Goal: Transaction & Acquisition: Purchase product/service

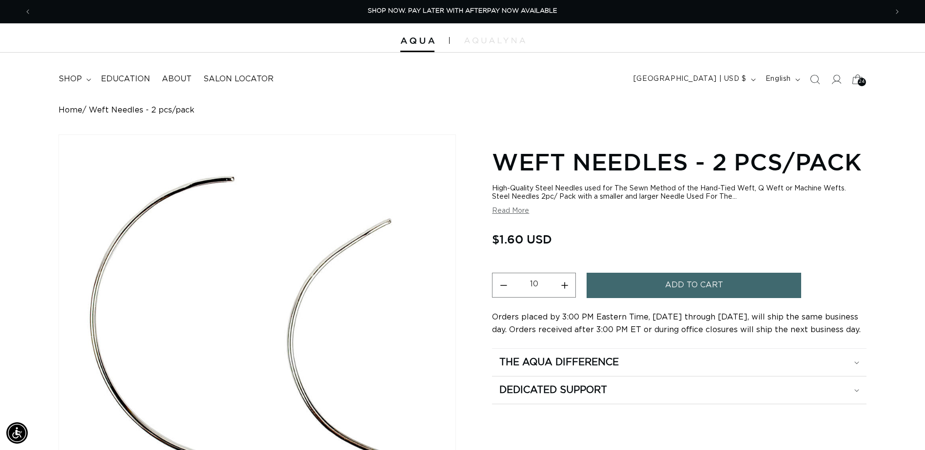
click at [862, 78] on span "24" at bounding box center [861, 82] width 6 height 8
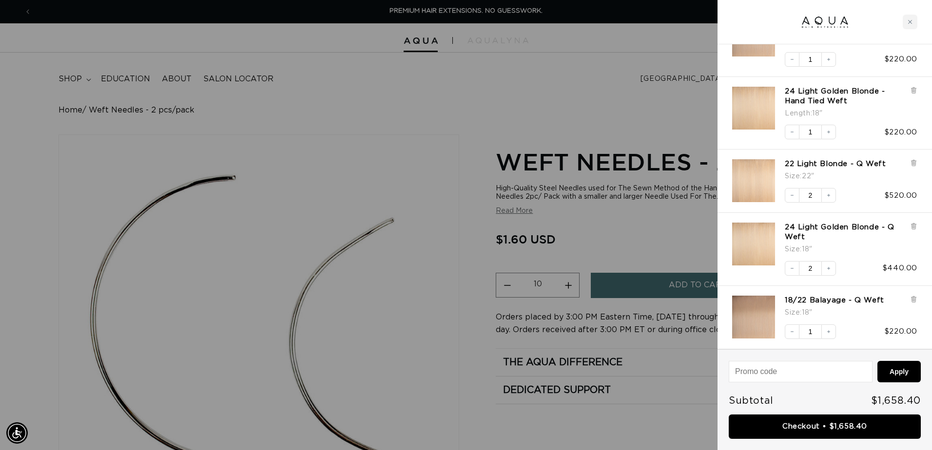
click at [534, 73] on div at bounding box center [466, 225] width 932 height 450
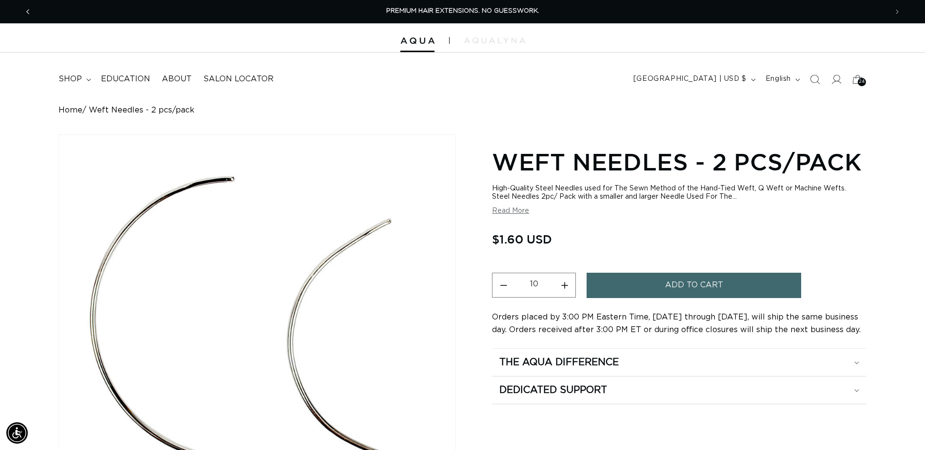
click at [32, 12] on span "Previous announcement" at bounding box center [28, 12] width 10 height 10
click at [25, 7] on span "Previous announcement" at bounding box center [28, 12] width 10 height 10
click at [84, 82] on summary "shop" at bounding box center [74, 79] width 42 height 22
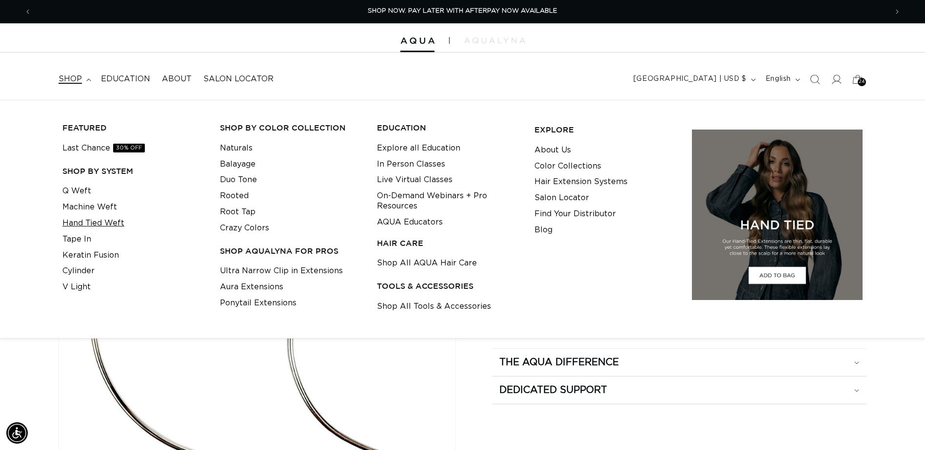
click at [81, 225] on link "Hand Tied Weft" at bounding box center [93, 223] width 62 height 16
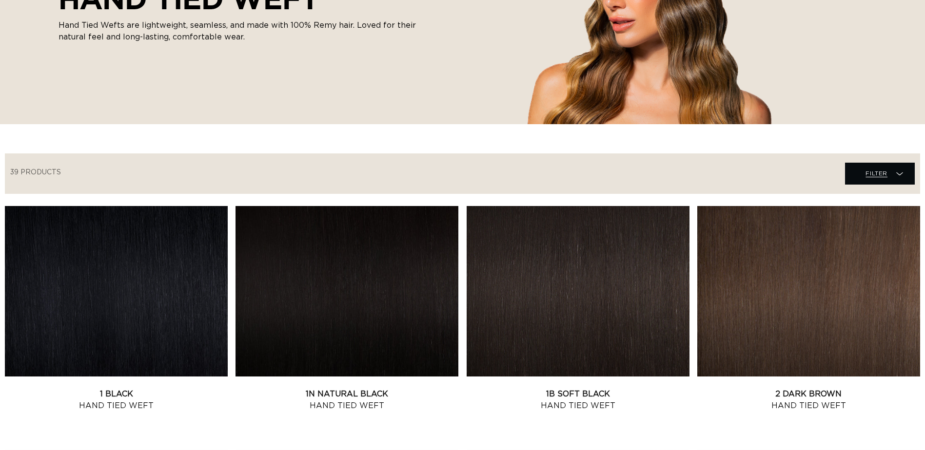
click at [881, 173] on span "Filter" at bounding box center [876, 173] width 22 height 19
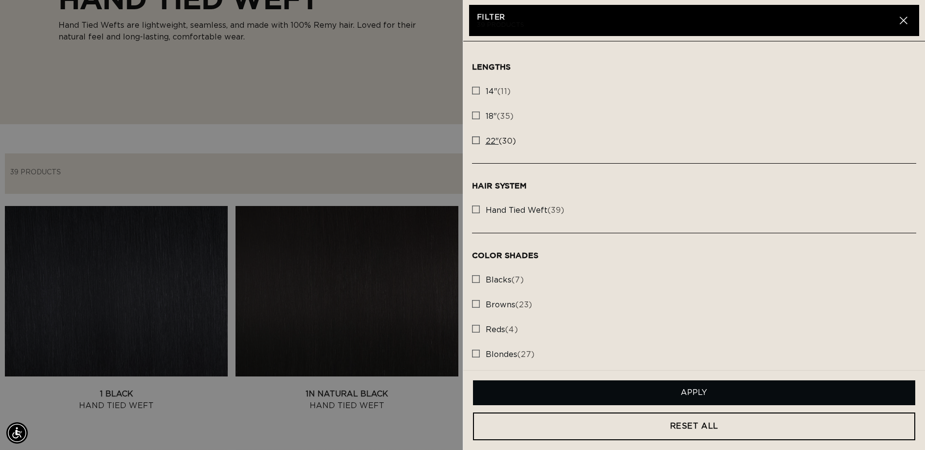
scroll to position [0, 1711]
click at [902, 25] on button "Close" at bounding box center [904, 21] width 16 height 16
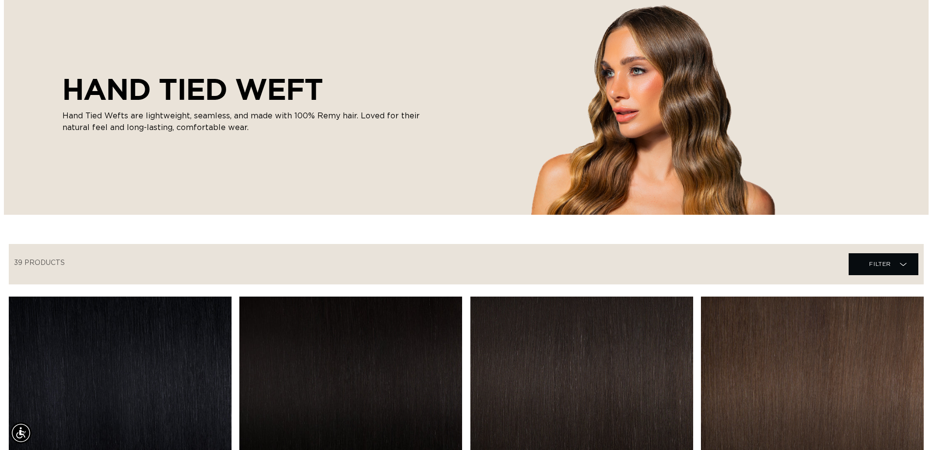
scroll to position [0, 0]
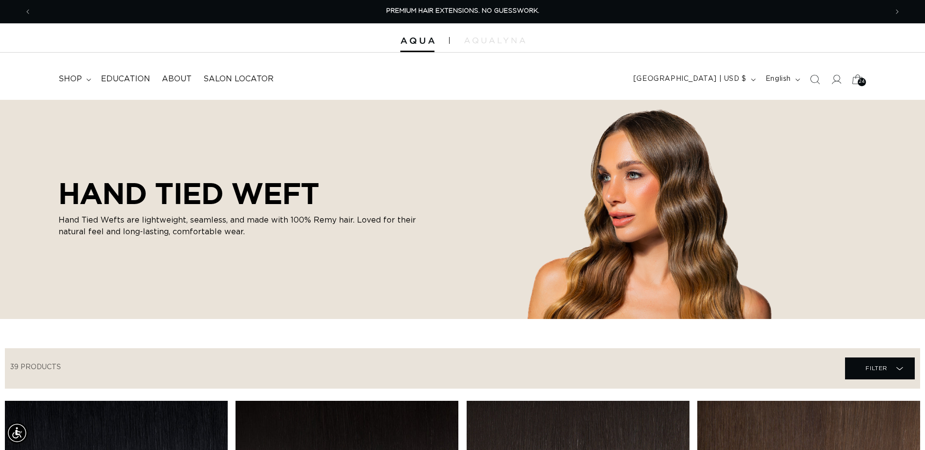
click at [856, 82] on icon at bounding box center [857, 79] width 23 height 23
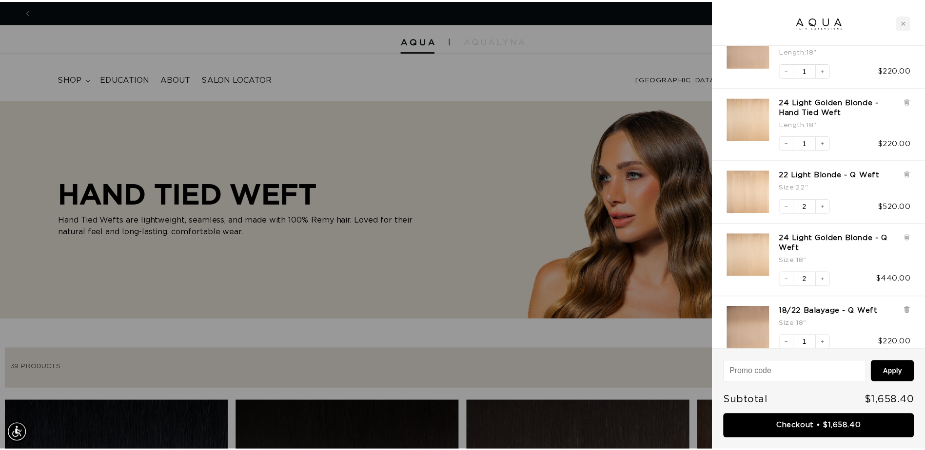
scroll to position [0, 863]
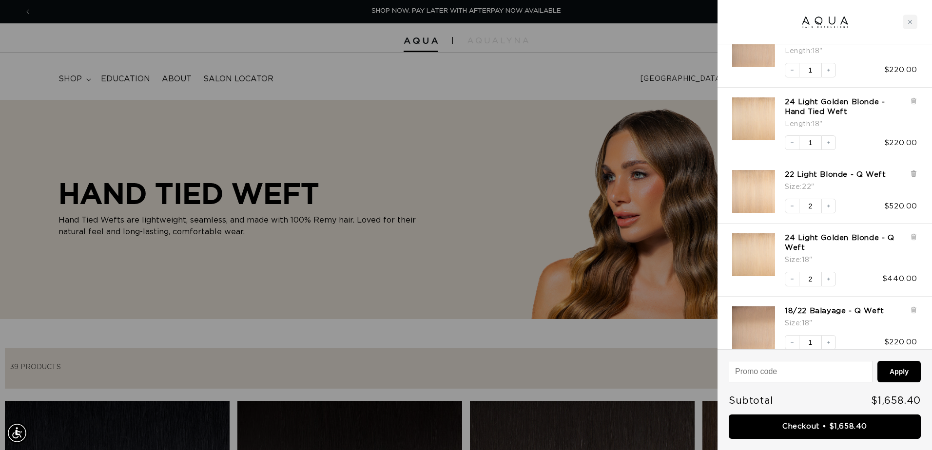
click at [493, 70] on div at bounding box center [466, 225] width 932 height 450
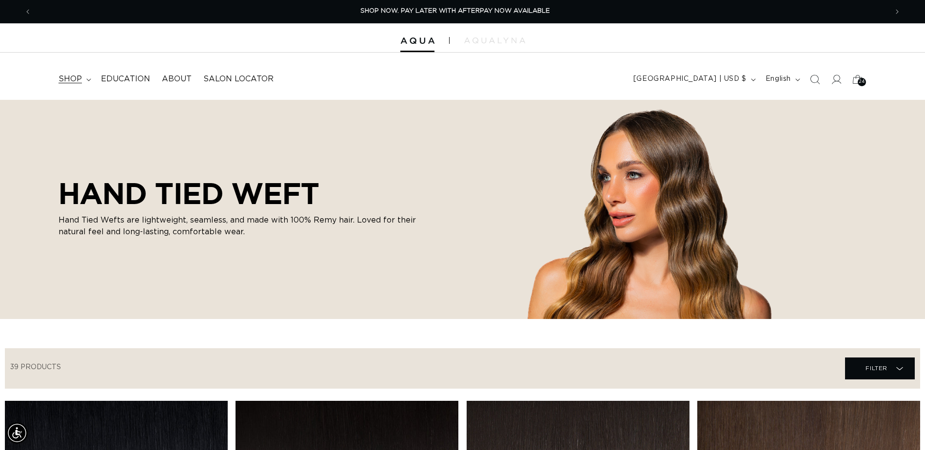
scroll to position [0, 856]
click at [86, 79] on icon at bounding box center [88, 79] width 5 height 3
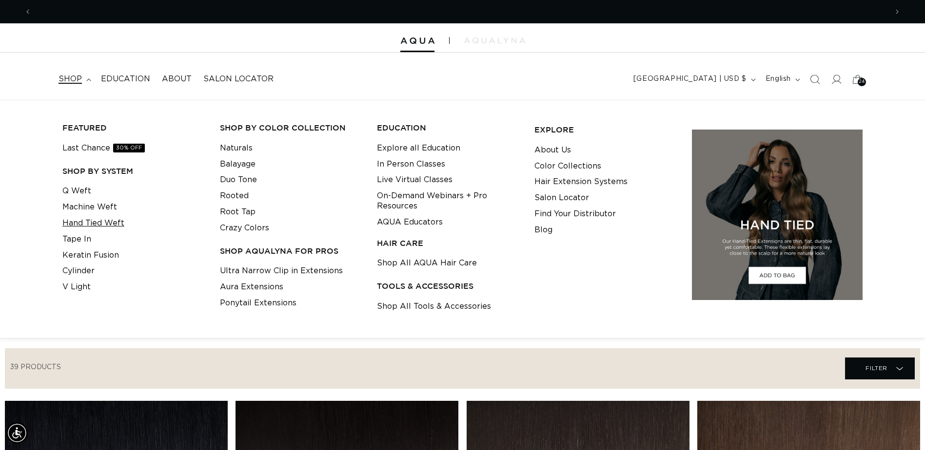
scroll to position [0, 0]
click at [81, 194] on link "Q Weft" at bounding box center [76, 191] width 29 height 16
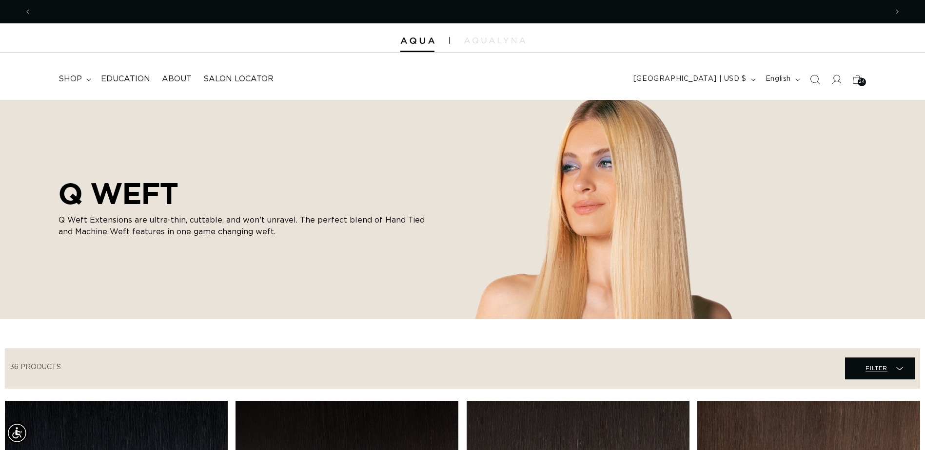
scroll to position [0, 1711]
click at [900, 365] on icon at bounding box center [899, 369] width 7 height 10
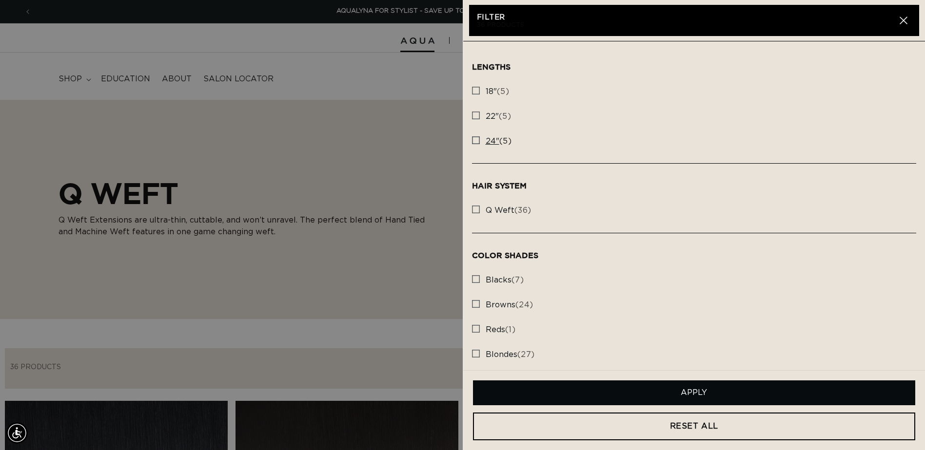
click at [485, 140] on label "24" (5) 24" (5 products)" at bounding box center [694, 141] width 445 height 25
click at [480, 140] on input "24" (5) 24" (5 products)" at bounding box center [476, 138] width 8 height 8
checkbox input "true"
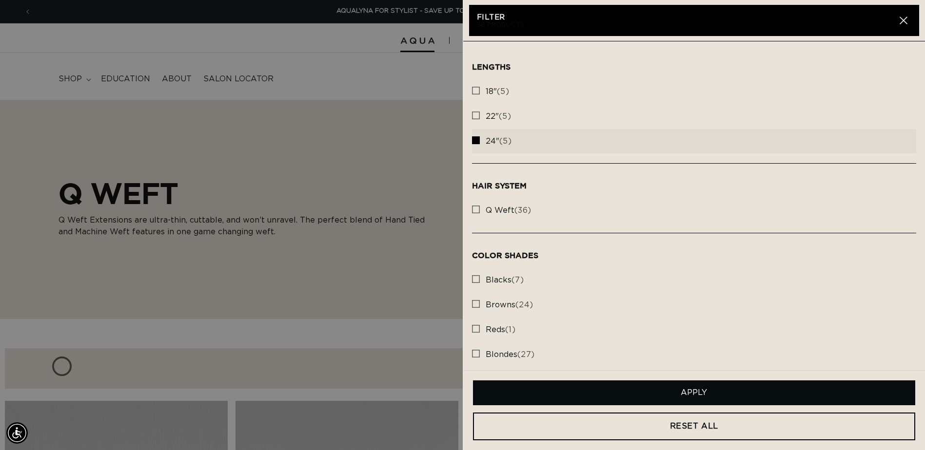
click at [703, 392] on button "Apply" at bounding box center [694, 393] width 443 height 25
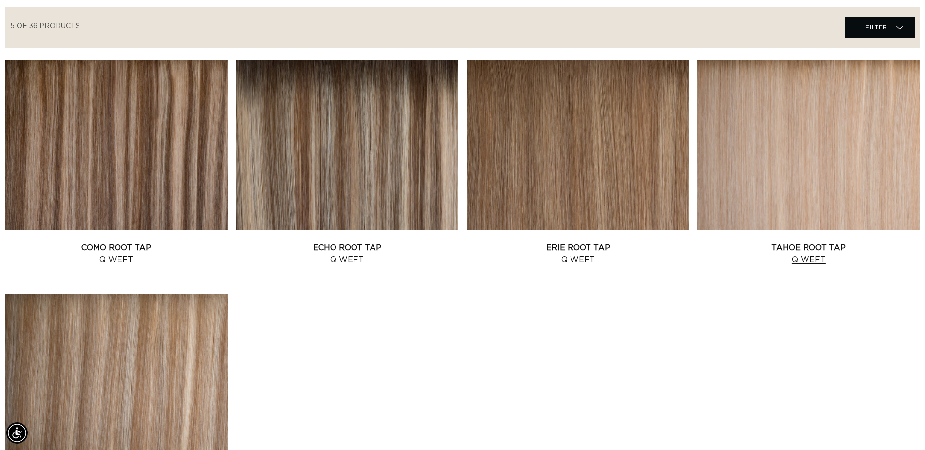
click at [847, 242] on link "Tahoe Root Tap Q Weft" at bounding box center [808, 253] width 223 height 23
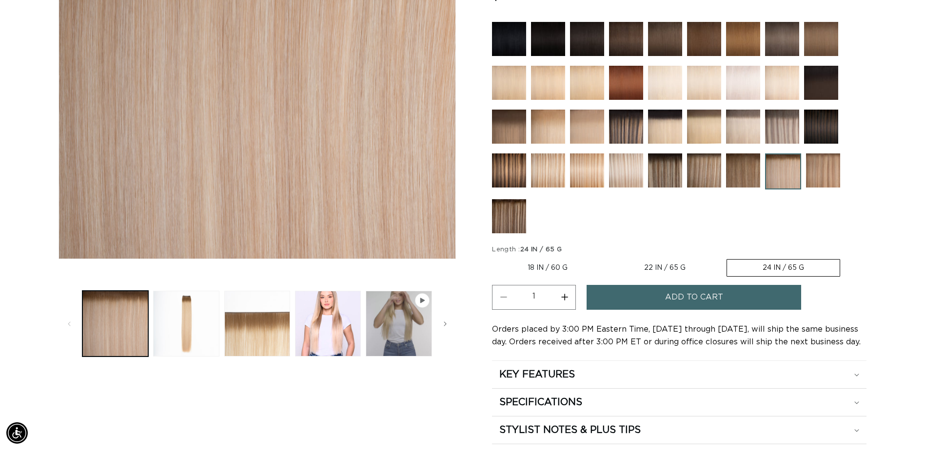
scroll to position [0, 856]
click at [188, 322] on button "Load image 2 in gallery view" at bounding box center [186, 324] width 66 height 66
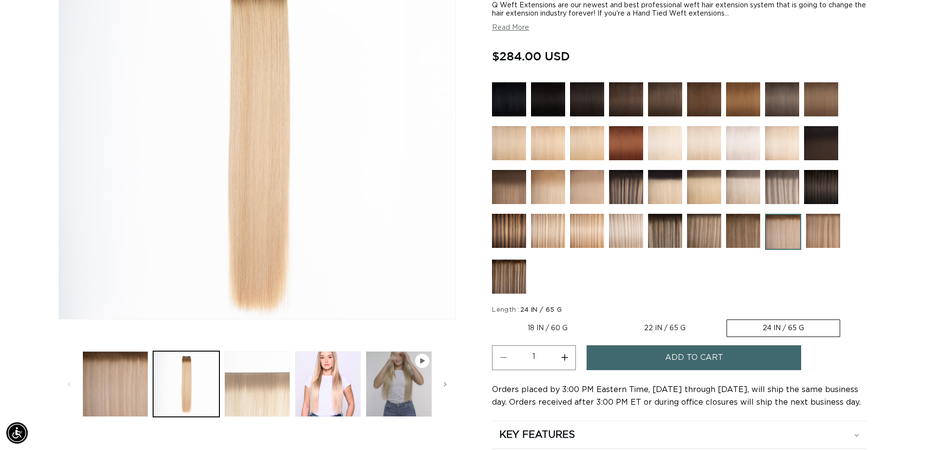
scroll to position [0, 1711]
click at [266, 379] on button "Load image 3 in gallery view" at bounding box center [257, 384] width 66 height 66
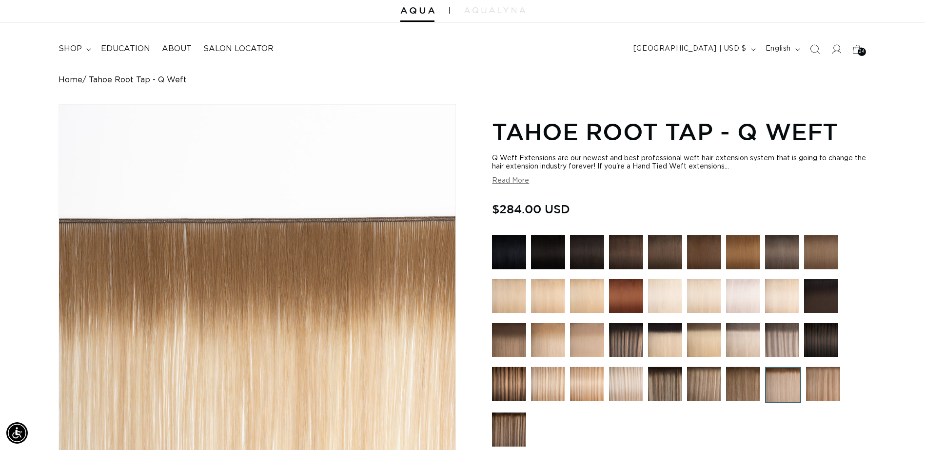
scroll to position [0, 0]
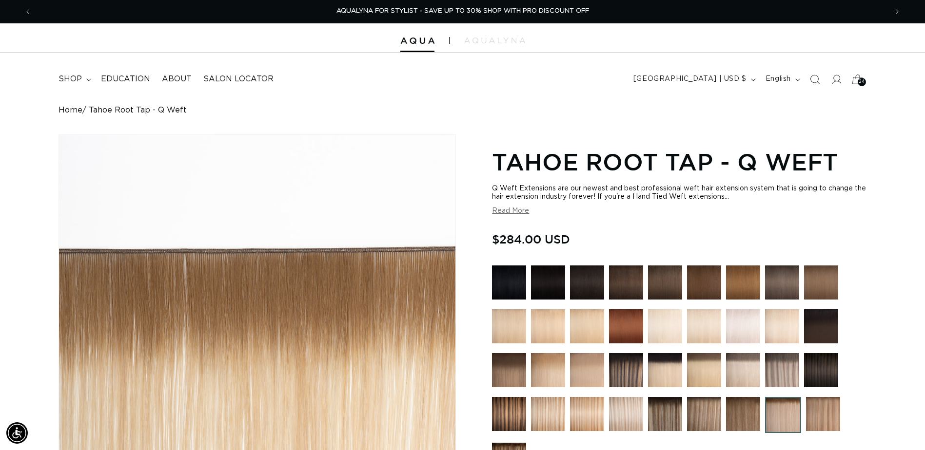
click at [856, 80] on icon at bounding box center [857, 79] width 23 height 23
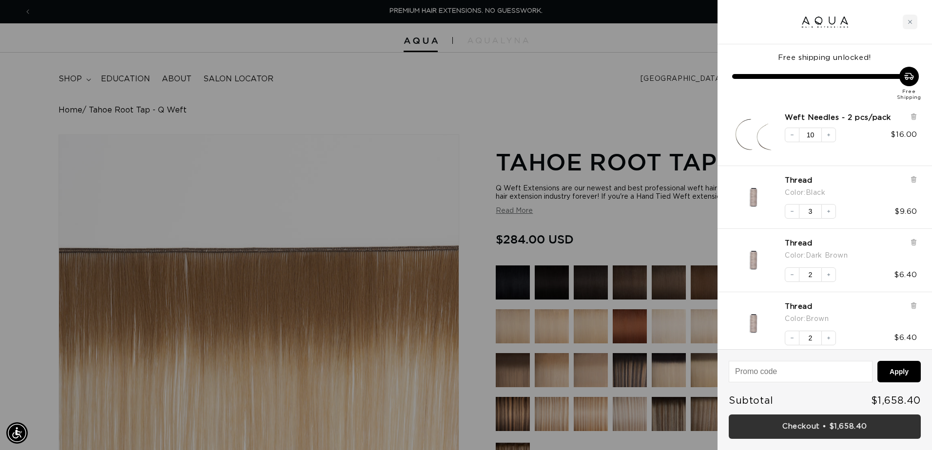
click at [832, 419] on link "Checkout • $1,658.40" at bounding box center [825, 427] width 192 height 25
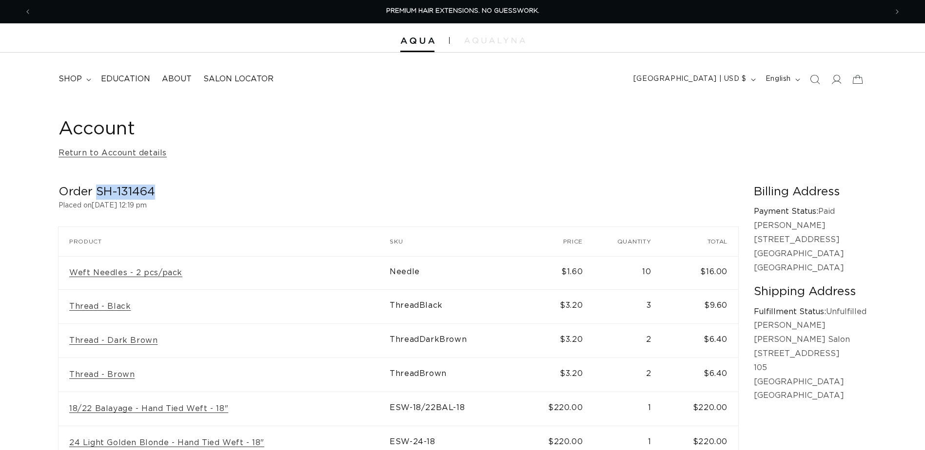
click at [96, 196] on h2 "Order SH-131464" at bounding box center [398, 192] width 680 height 15
click at [66, 84] on span "shop" at bounding box center [69, 79] width 23 height 10
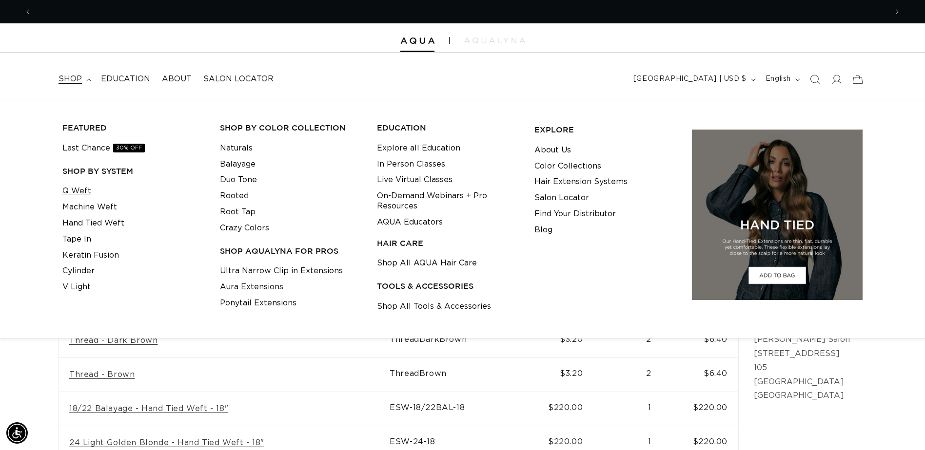
scroll to position [0, 856]
click at [70, 194] on link "Q Weft" at bounding box center [76, 191] width 29 height 16
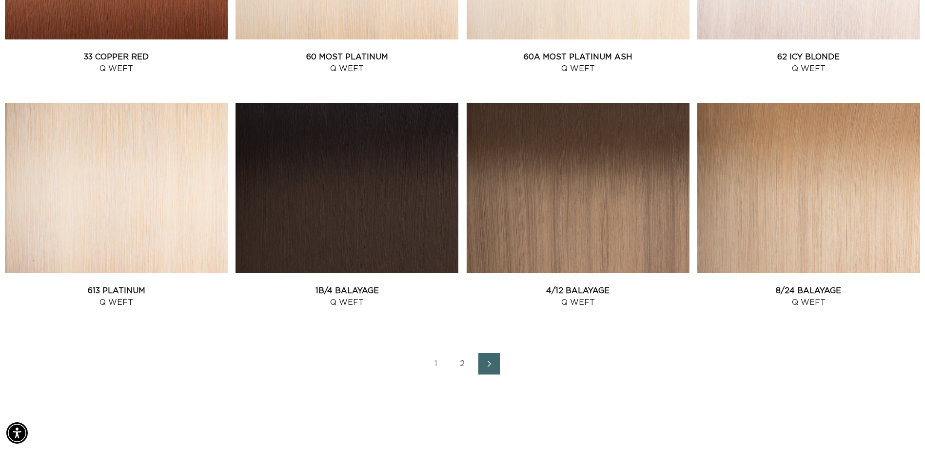
scroll to position [1316, 0]
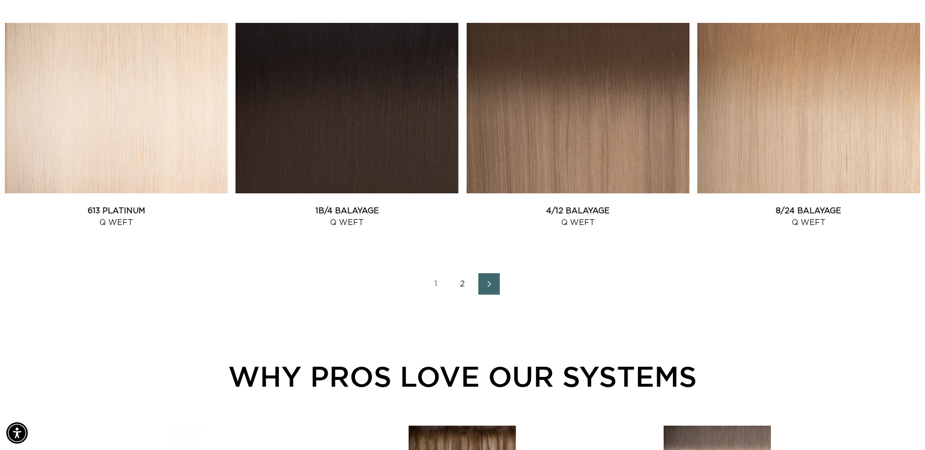
click at [458, 282] on link "2" at bounding box center [462, 283] width 21 height 21
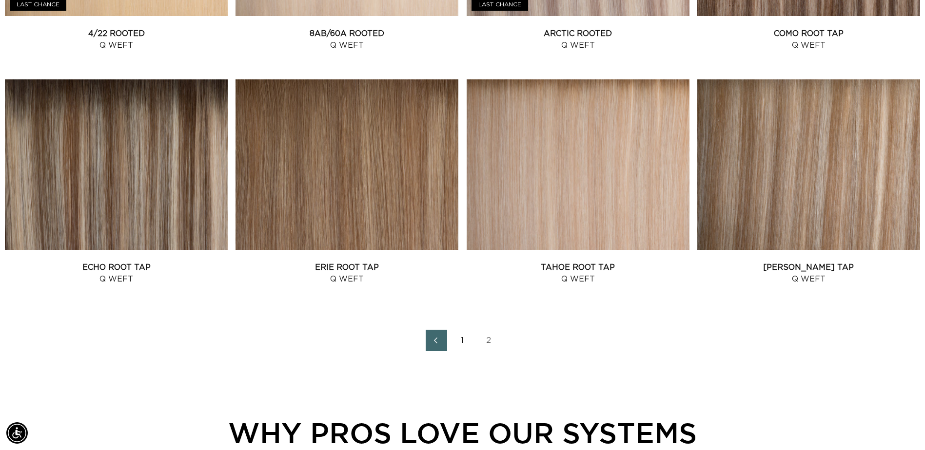
scroll to position [0, 1711]
click at [882, 262] on link "Victoria Root Tap Q Weft" at bounding box center [808, 273] width 223 height 23
click at [360, 262] on link "Erie Root Tap Q Weft" at bounding box center [346, 273] width 223 height 23
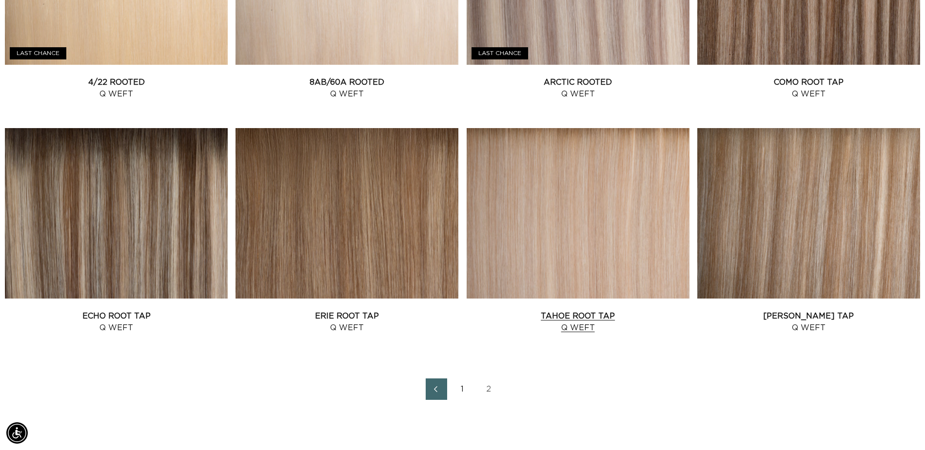
click at [575, 311] on link "Tahoe Root Tap Q Weft" at bounding box center [578, 322] width 223 height 23
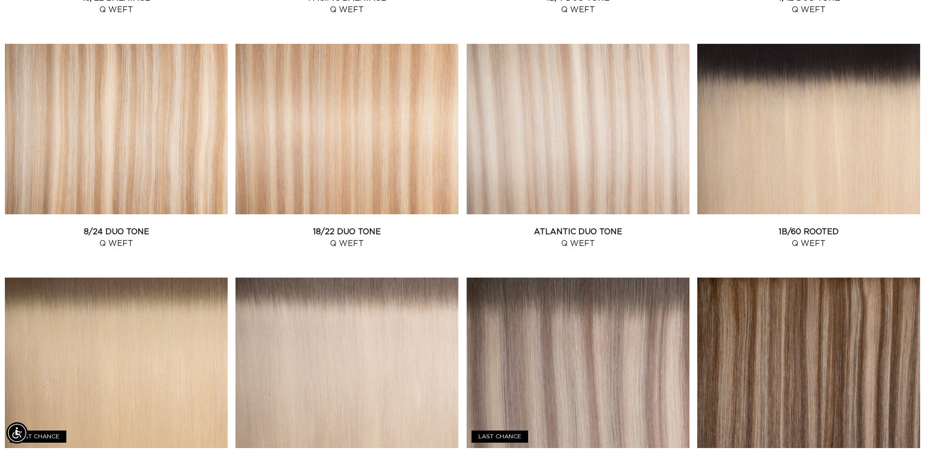
scroll to position [487, 0]
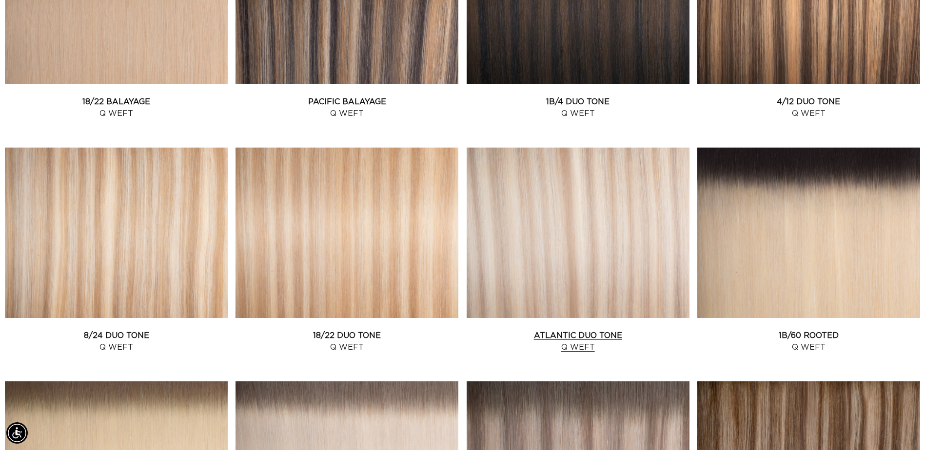
click at [622, 330] on link "Atlantic Duo Tone Q Weft" at bounding box center [578, 341] width 223 height 23
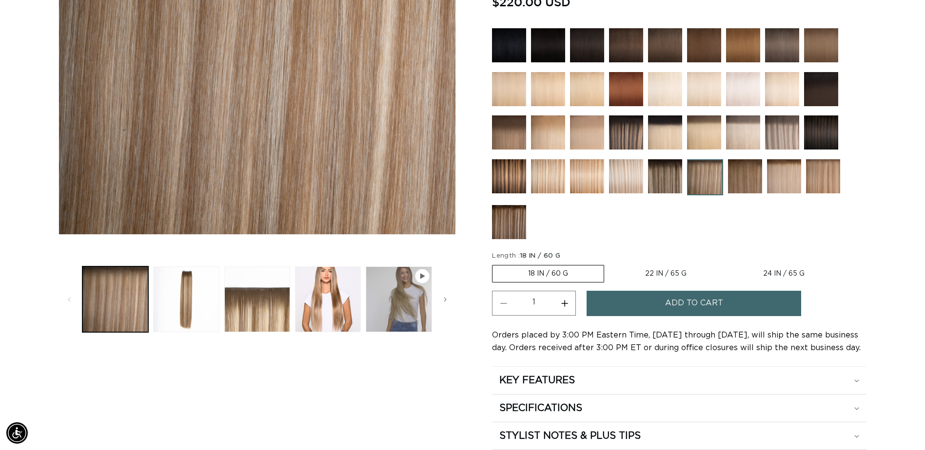
scroll to position [292, 0]
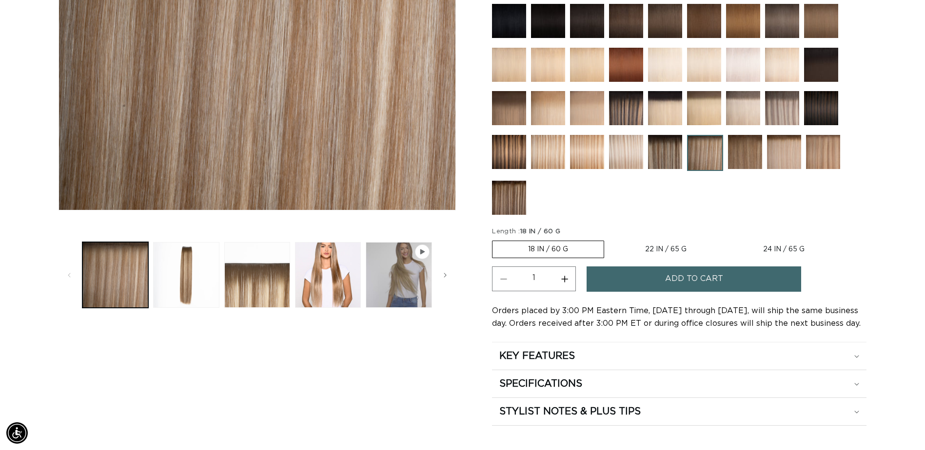
click at [648, 273] on button "Add to cart" at bounding box center [693, 279] width 214 height 25
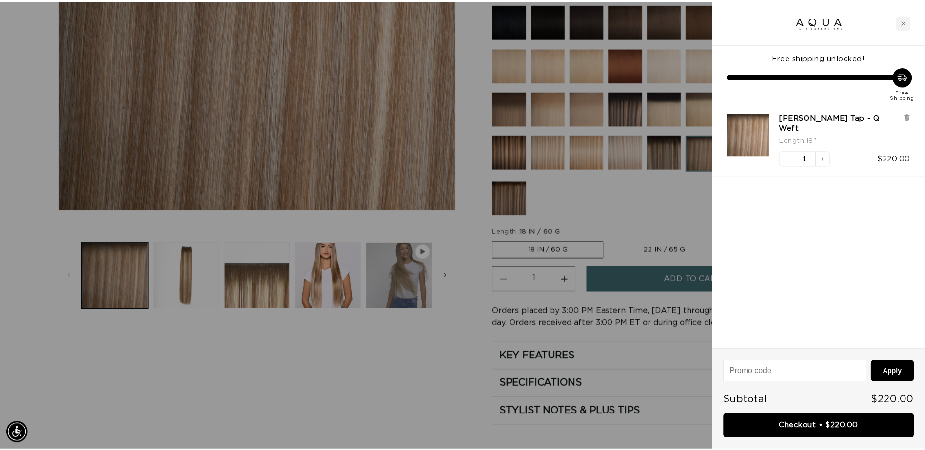
scroll to position [0, 0]
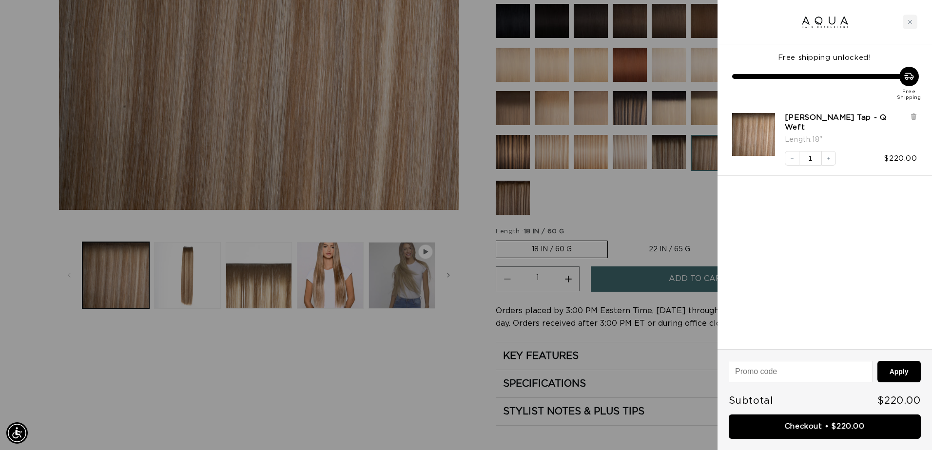
click at [405, 373] on div at bounding box center [466, 225] width 932 height 450
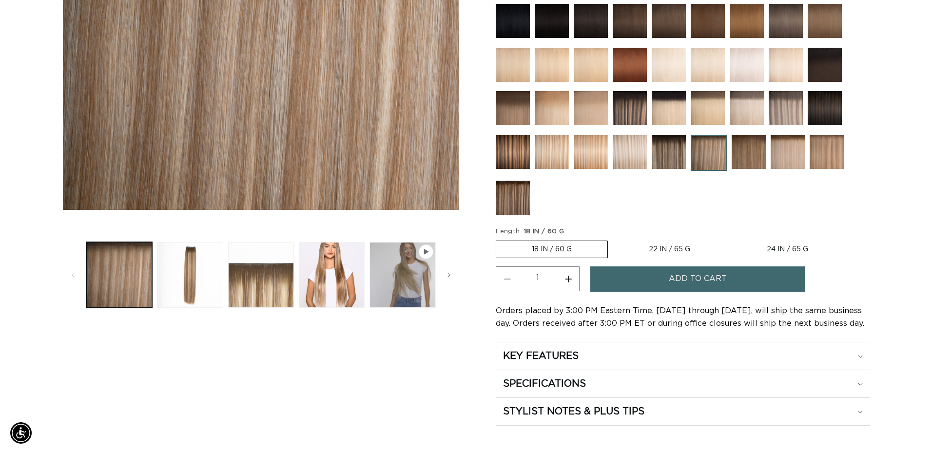
scroll to position [0, 856]
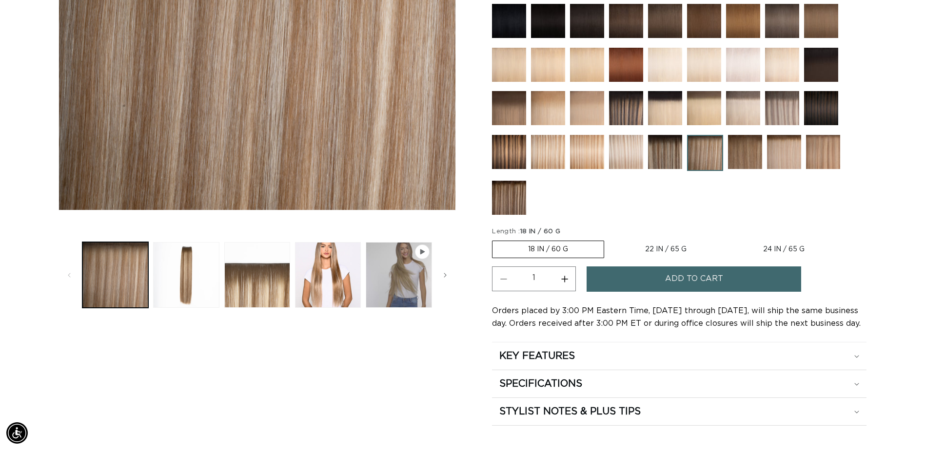
click at [679, 252] on label "22 IN / 65 G Variant sold out or unavailable" at bounding box center [665, 249] width 113 height 17
click at [609, 239] on input "22 IN / 65 G Variant sold out or unavailable" at bounding box center [609, 239] width 0 height 0
radio input "true"
click at [672, 281] on span "Add to cart" at bounding box center [694, 279] width 58 height 25
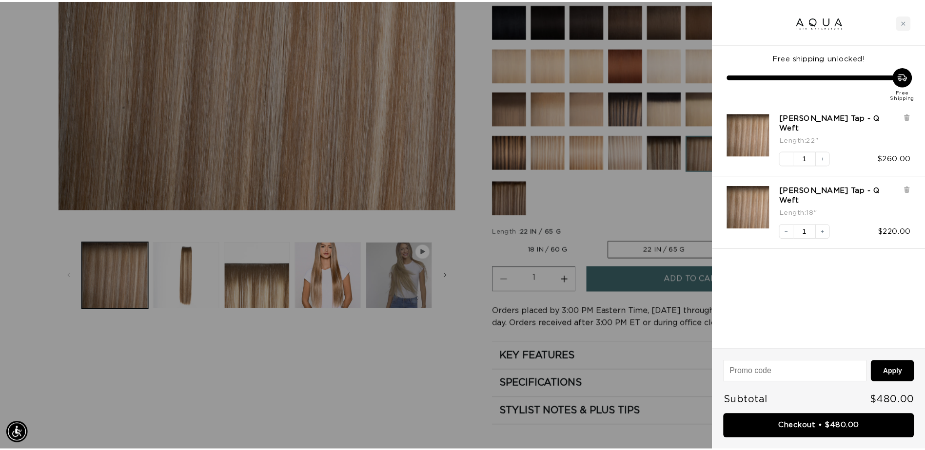
scroll to position [0, 1726]
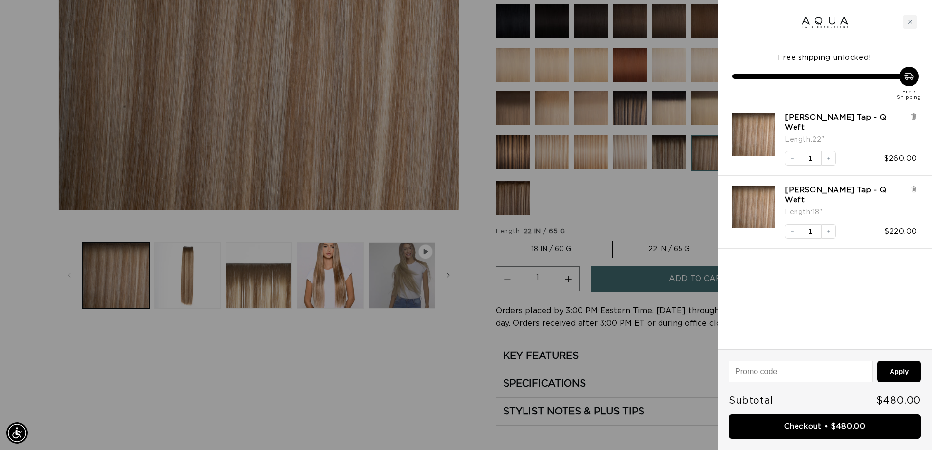
click at [321, 380] on div at bounding box center [466, 225] width 932 height 450
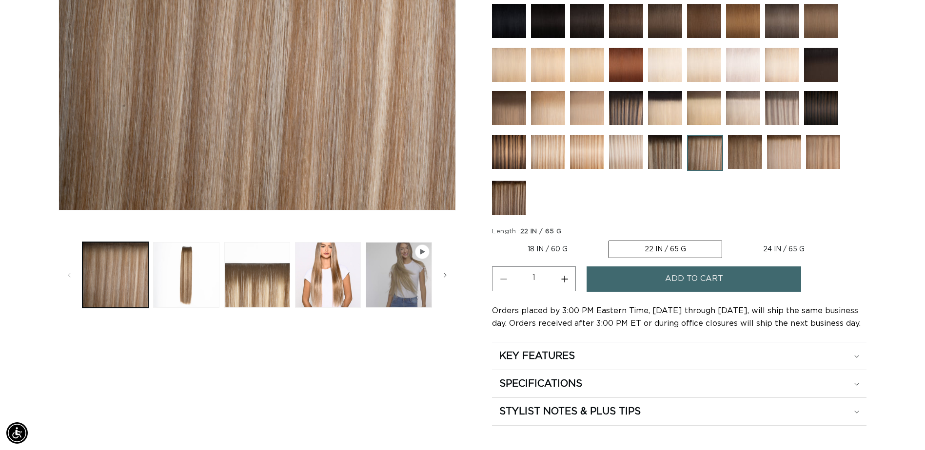
scroll to position [49, 0]
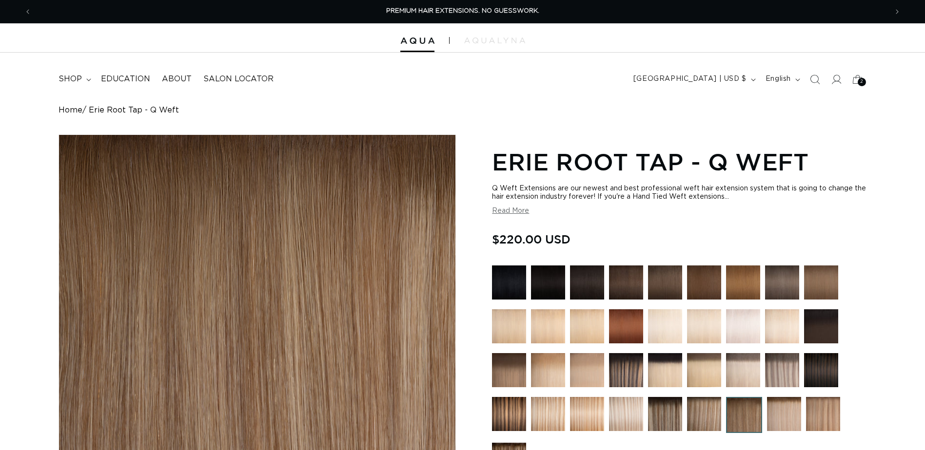
radio input "true"
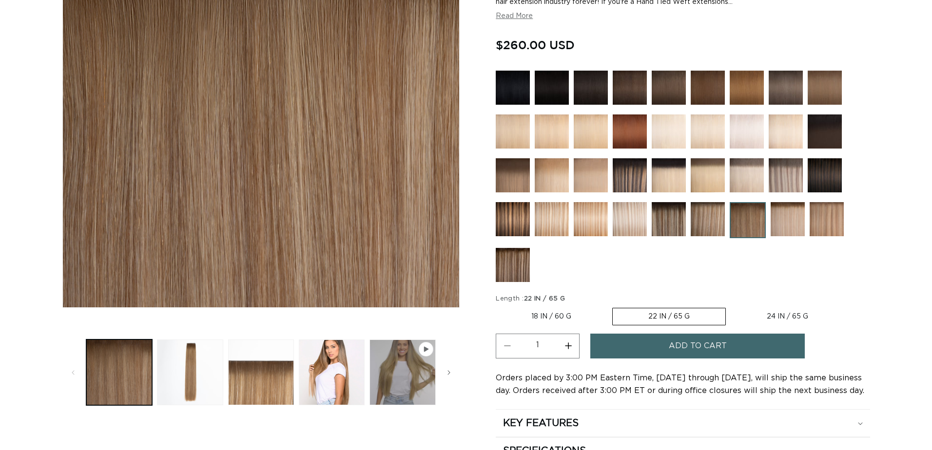
scroll to position [0, 856]
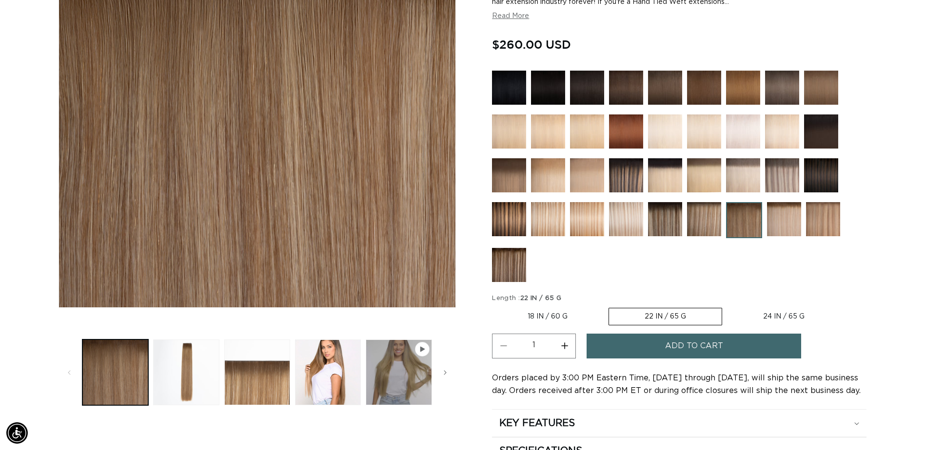
click at [660, 350] on button "Add to cart" at bounding box center [693, 346] width 214 height 25
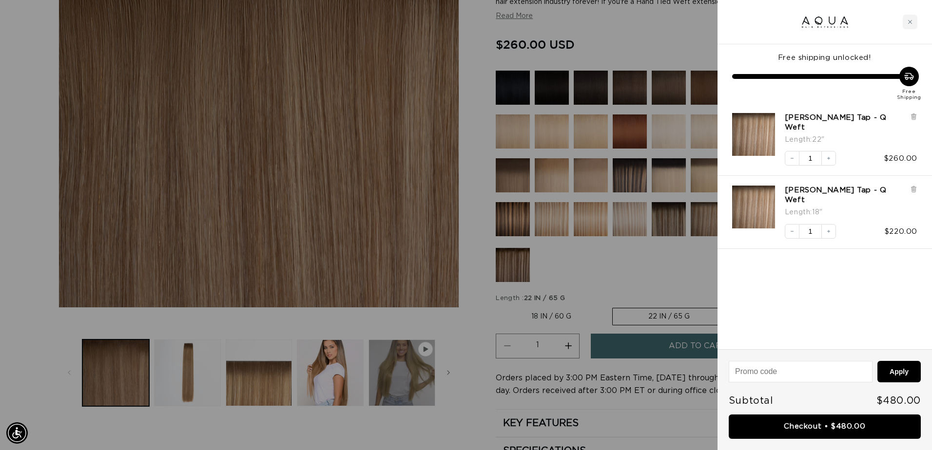
scroll to position [0, 863]
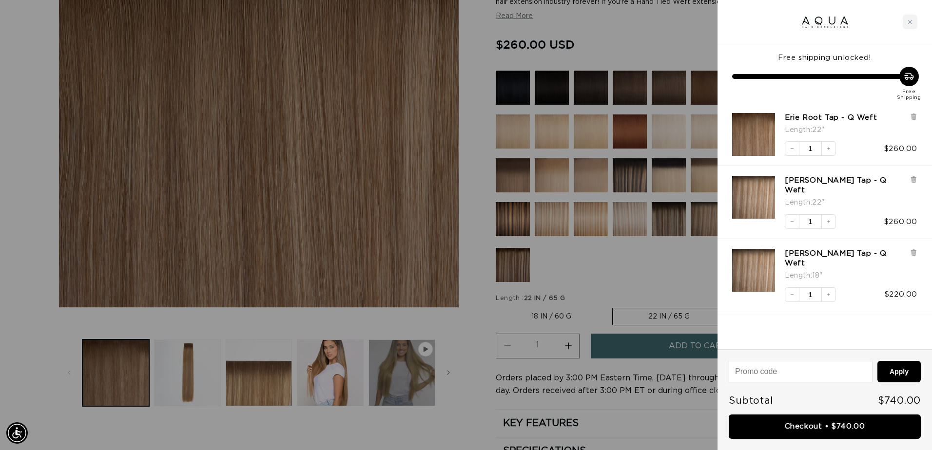
click at [324, 432] on div at bounding box center [466, 225] width 932 height 450
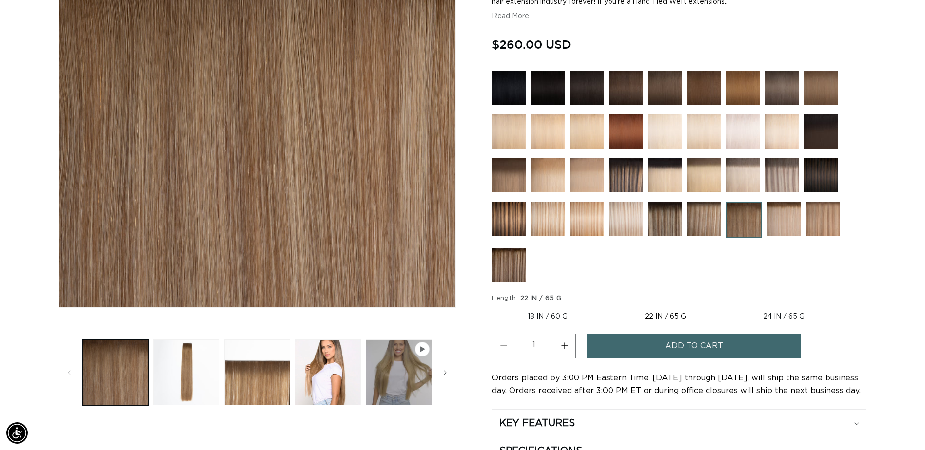
scroll to position [0, 0]
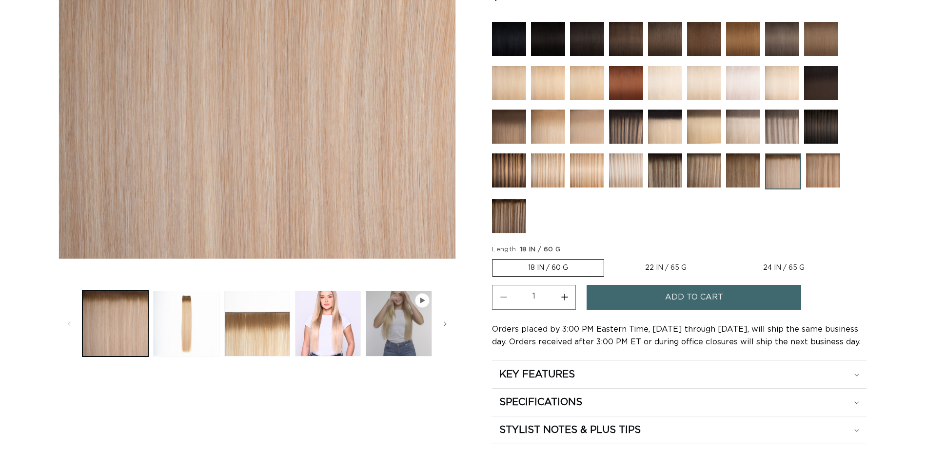
click at [638, 303] on button "Add to cart" at bounding box center [693, 297] width 214 height 25
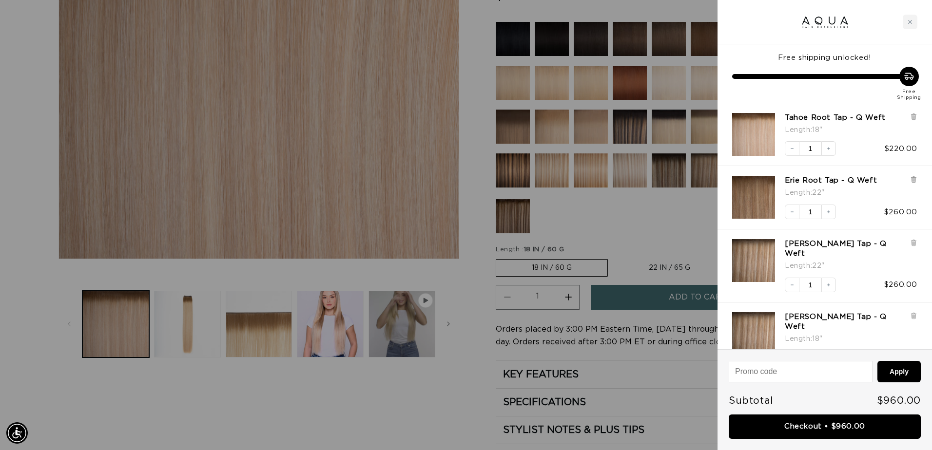
scroll to position [0, 1726]
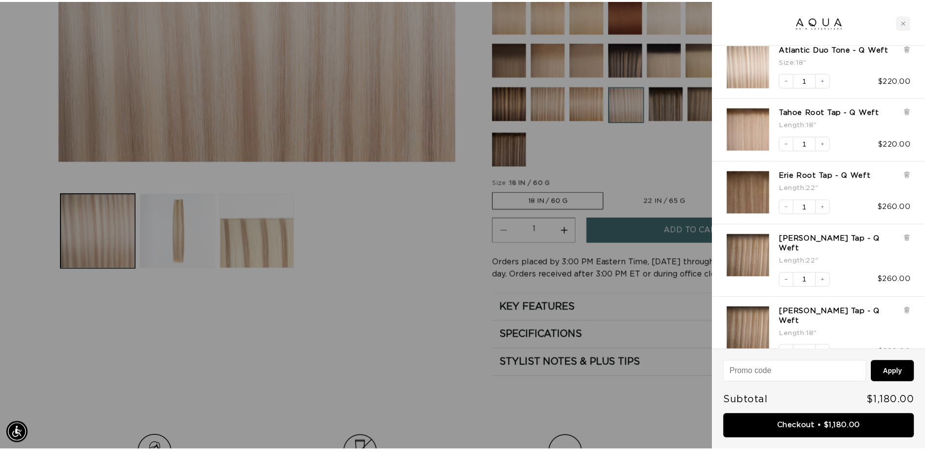
scroll to position [70, 0]
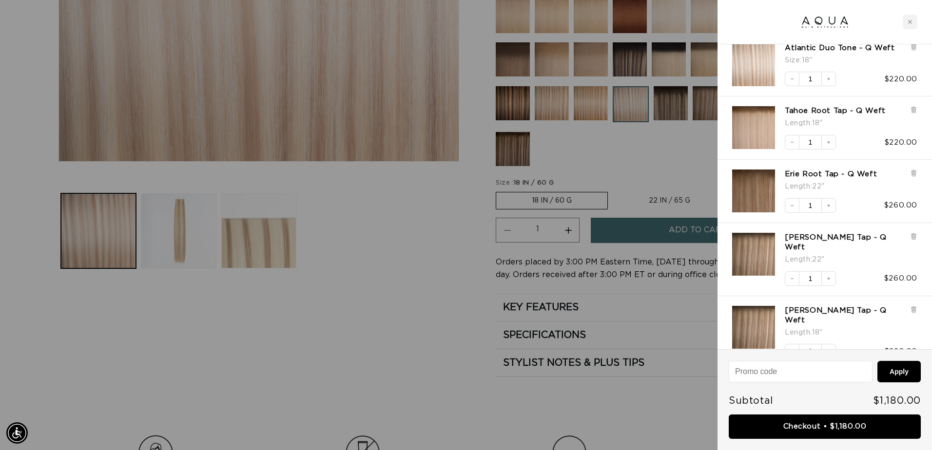
click at [307, 358] on div at bounding box center [466, 225] width 932 height 450
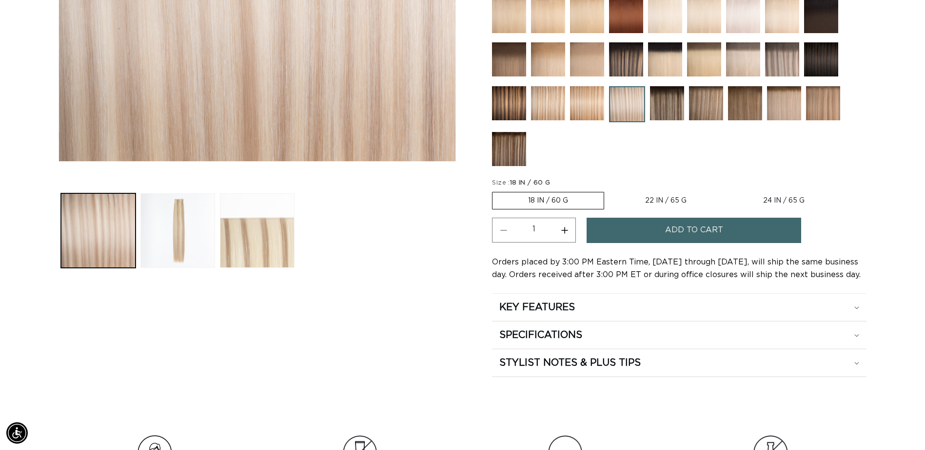
scroll to position [0, 0]
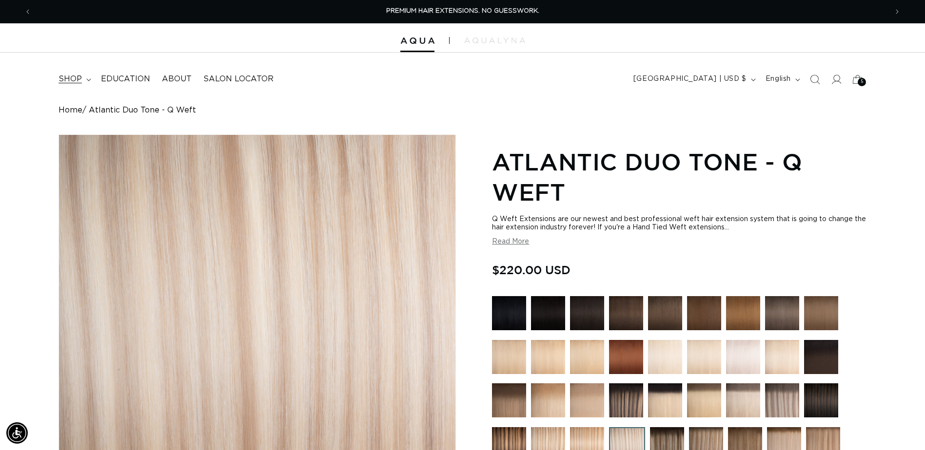
click at [78, 80] on span "shop" at bounding box center [69, 79] width 23 height 10
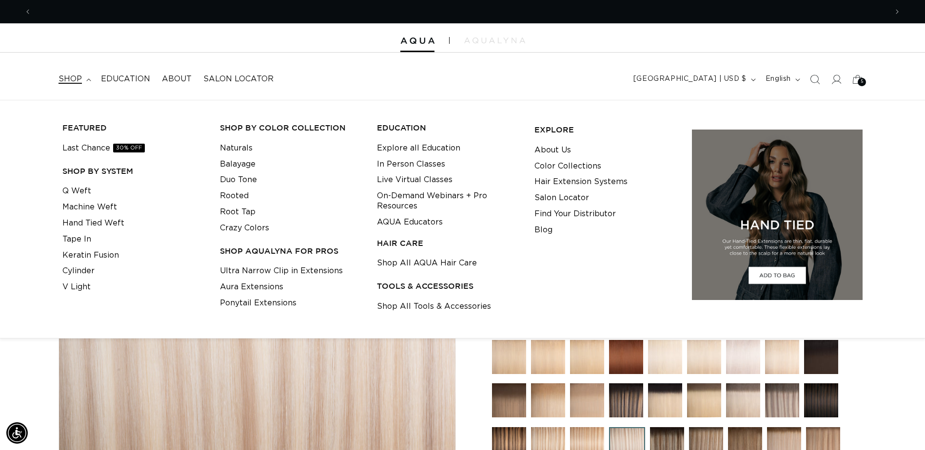
scroll to position [0, 856]
click at [399, 304] on link "Shop All Tools & Accessories" at bounding box center [434, 307] width 114 height 16
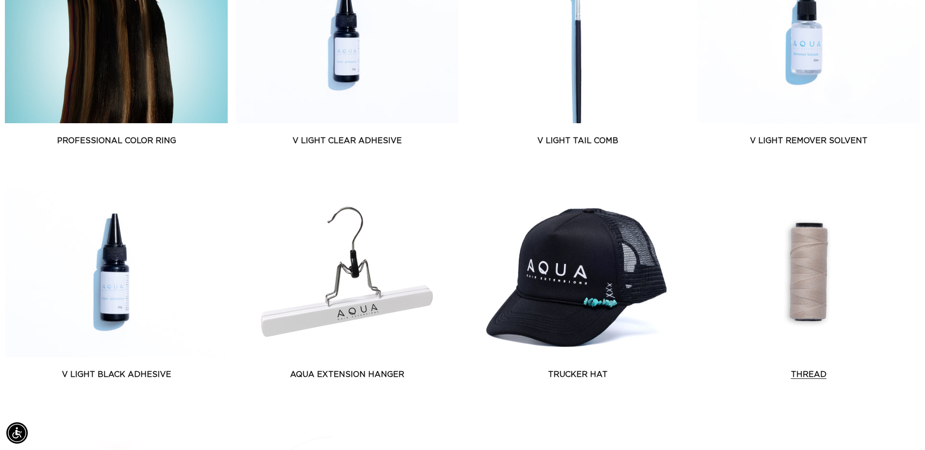
scroll to position [0, 856]
click at [807, 369] on link "Thread" at bounding box center [808, 375] width 223 height 12
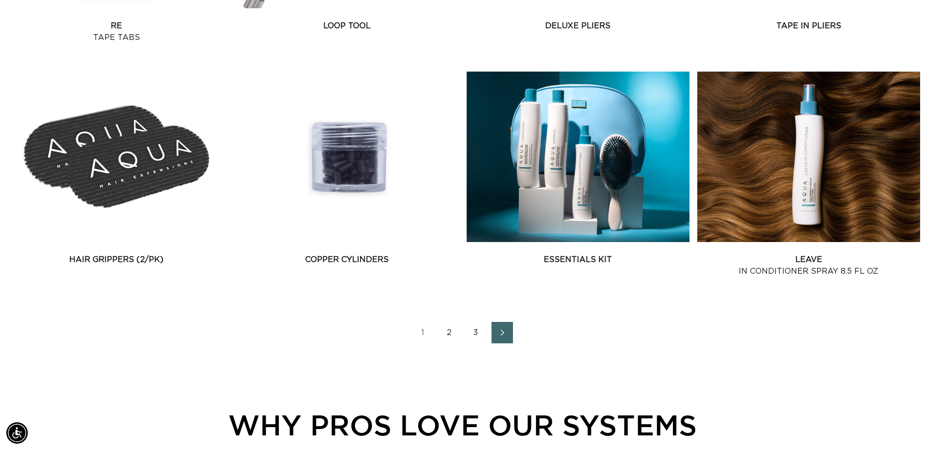
scroll to position [1316, 0]
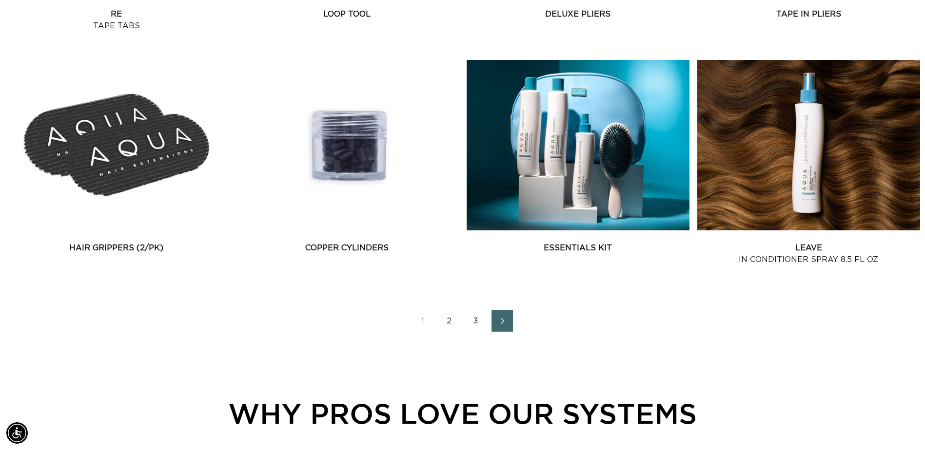
click at [448, 321] on link "2" at bounding box center [449, 321] width 21 height 21
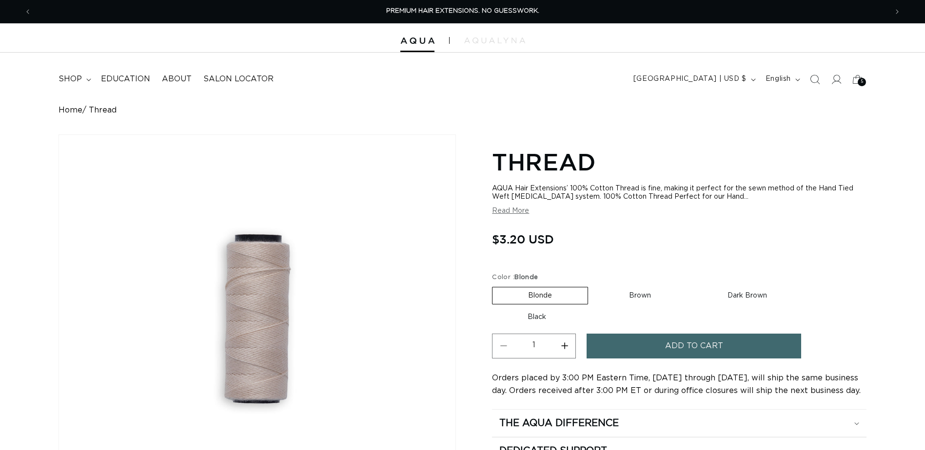
click at [638, 299] on label "Brown Variant sold out or unavailable" at bounding box center [639, 296] width 93 height 17
click at [593, 286] on input "Brown Variant sold out or unavailable" at bounding box center [593, 285] width 0 height 0
radio input "true"
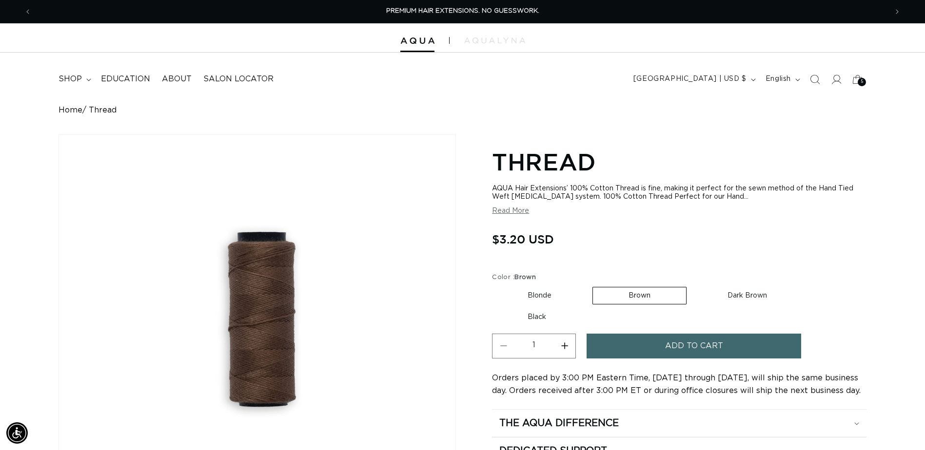
click at [559, 344] on button "Increase quantity for Thread" at bounding box center [564, 346] width 22 height 25
click at [560, 344] on button "Increase quantity for Thread" at bounding box center [564, 346] width 22 height 25
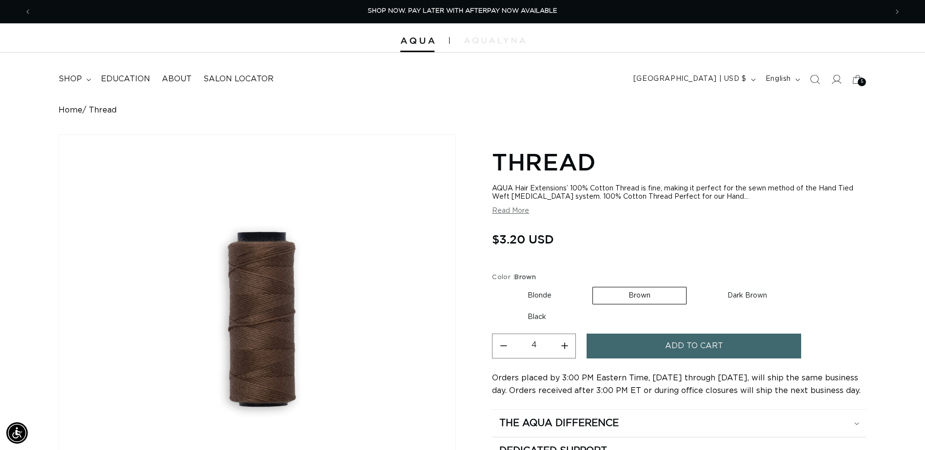
type input "5"
click at [642, 351] on button "Add to cart" at bounding box center [693, 346] width 214 height 25
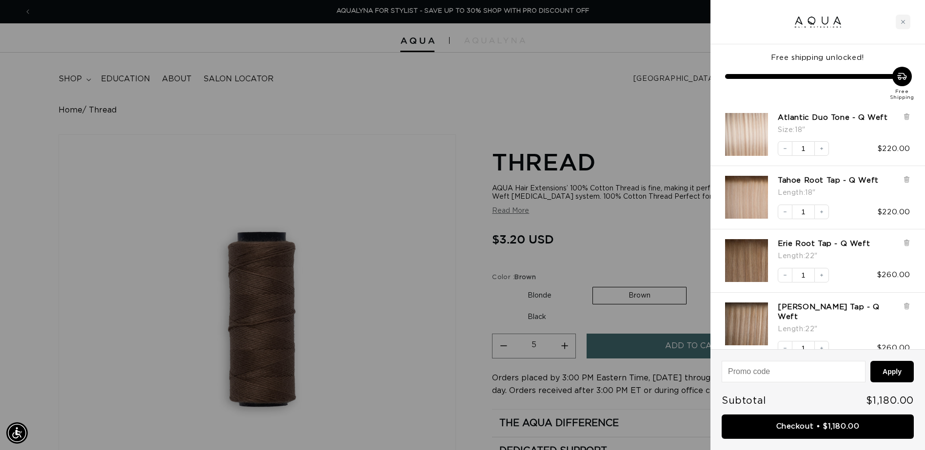
scroll to position [0, 1726]
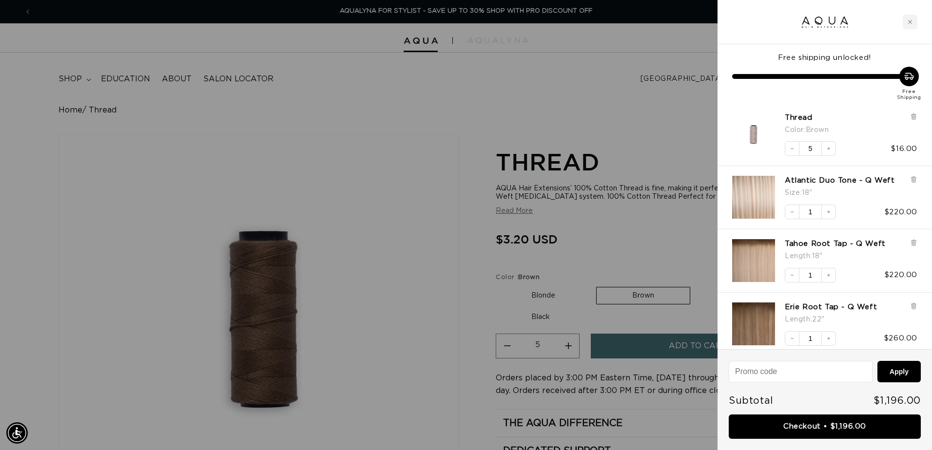
click at [601, 63] on div at bounding box center [466, 225] width 932 height 450
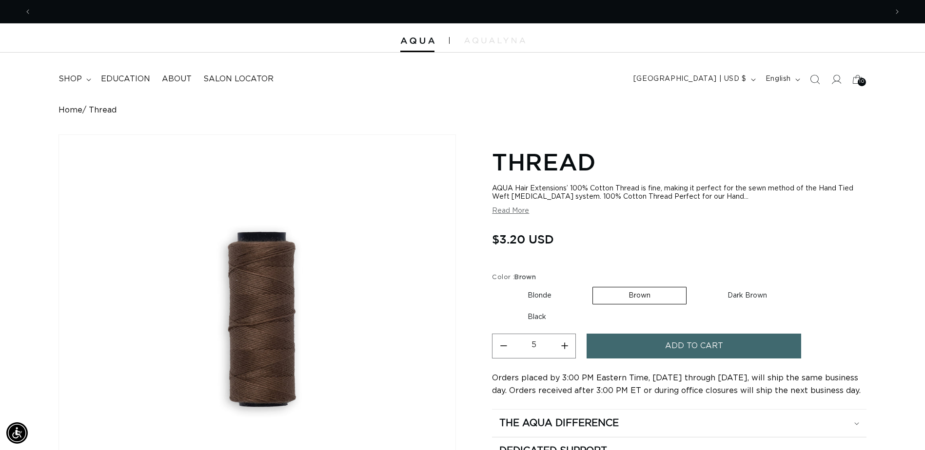
scroll to position [0, 0]
click at [751, 302] on label "Dark Brown Variant sold out or unavailable" at bounding box center [747, 296] width 111 height 17
click at [692, 286] on input "Dark Brown Variant sold out or unavailable" at bounding box center [691, 285] width 0 height 0
radio input "true"
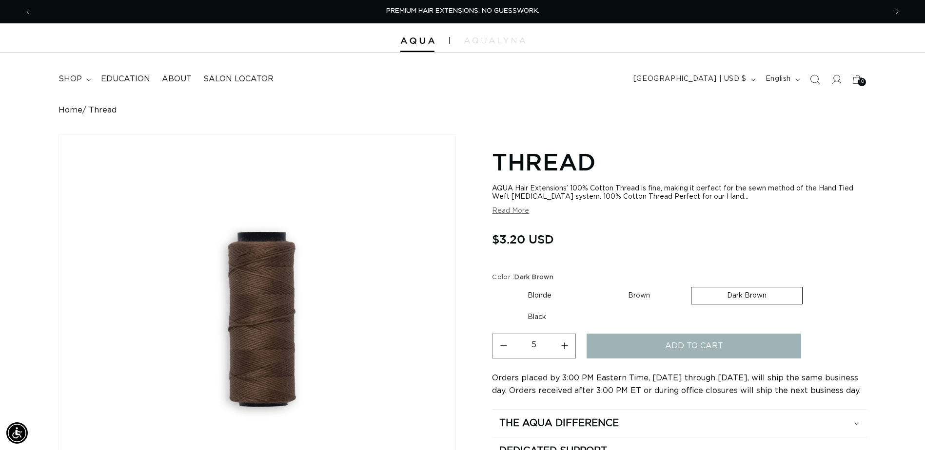
type input "1"
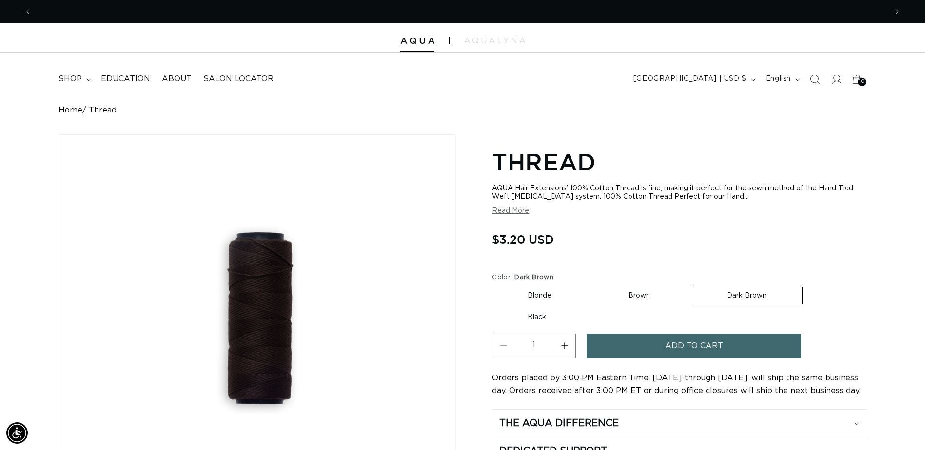
drag, startPoint x: 528, startPoint y: 319, endPoint x: 541, endPoint y: 322, distance: 13.6
click at [528, 319] on label "Black Variant sold out or unavailable" at bounding box center [537, 317] width 90 height 17
click at [807, 286] on input "Black Variant sold out or unavailable" at bounding box center [807, 285] width 0 height 0
radio input "true"
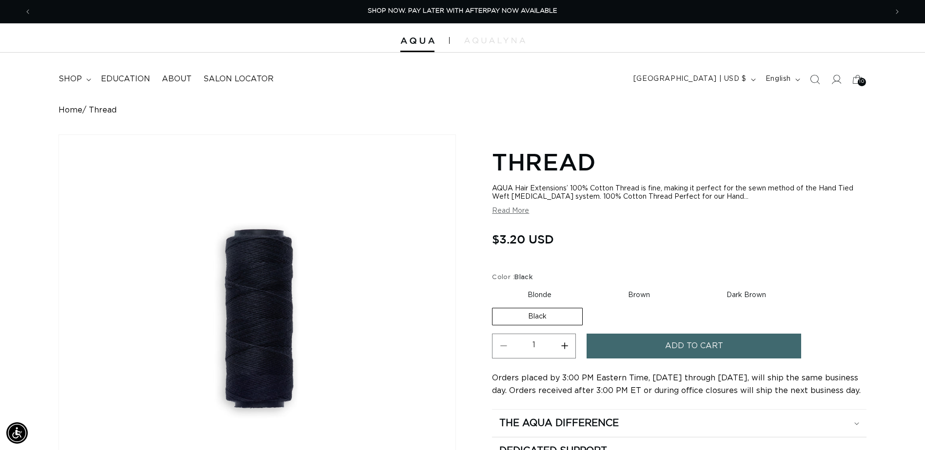
click at [569, 347] on button "Increase quantity for Thread" at bounding box center [564, 346] width 22 height 25
type input "2"
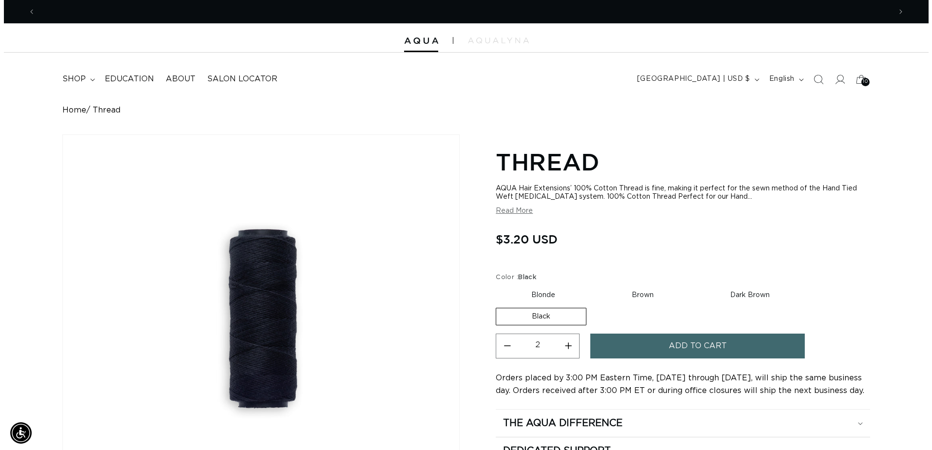
scroll to position [0, 1711]
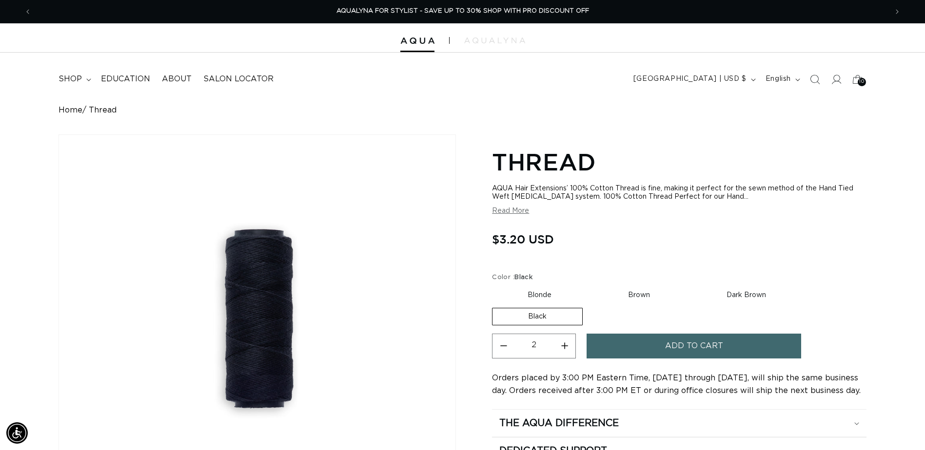
click at [680, 348] on span "Add to cart" at bounding box center [694, 346] width 58 height 25
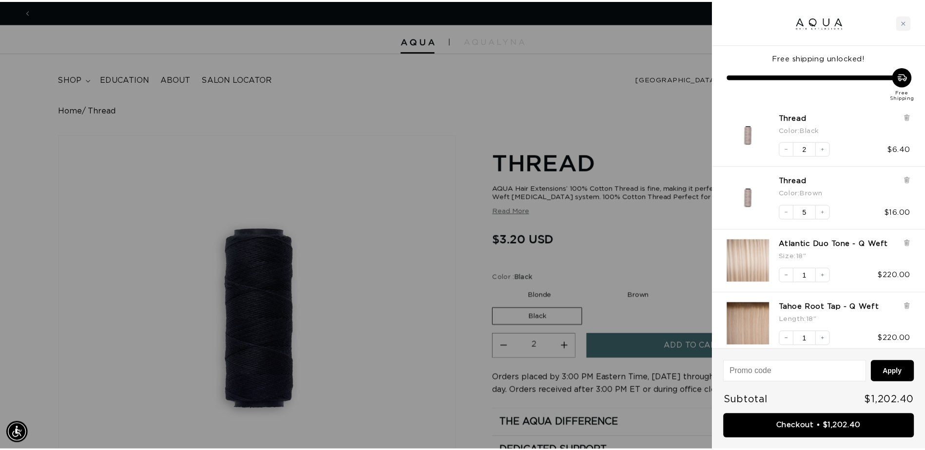
scroll to position [0, 0]
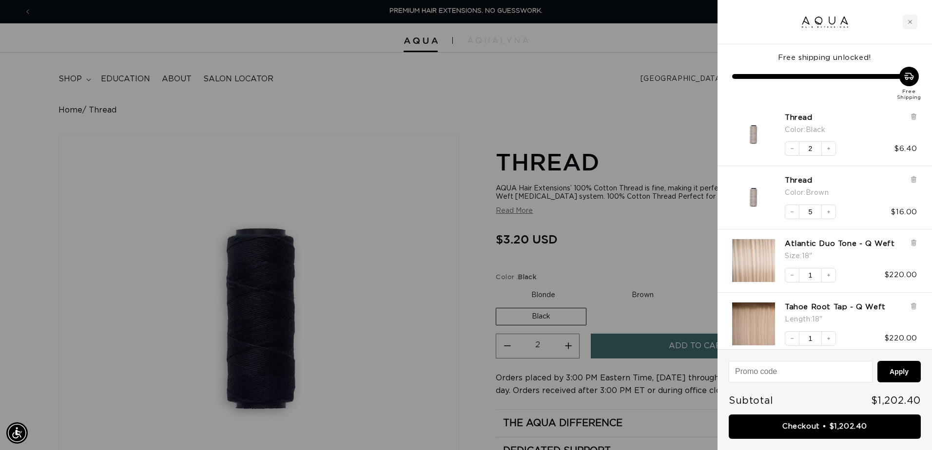
click at [662, 157] on div at bounding box center [466, 225] width 932 height 450
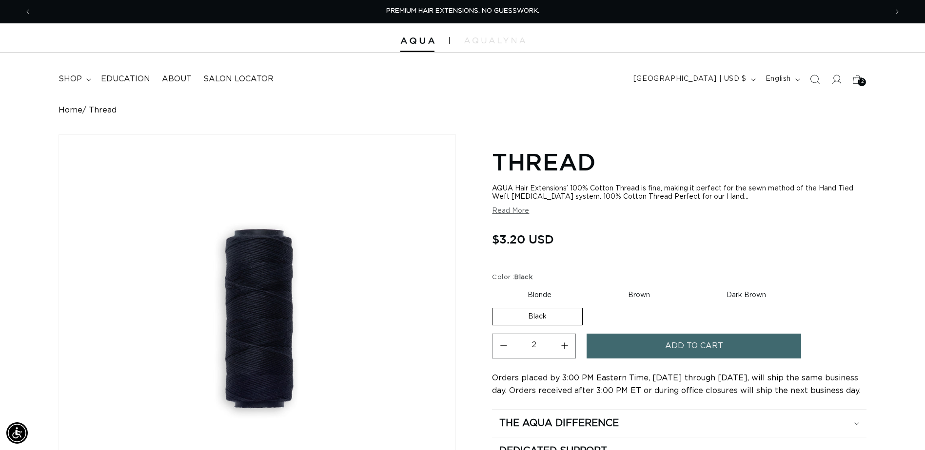
click at [740, 292] on label "Dark Brown Variant sold out or unavailable" at bounding box center [746, 295] width 111 height 17
click at [691, 286] on input "Dark Brown Variant sold out or unavailable" at bounding box center [690, 285] width 0 height 0
radio input "true"
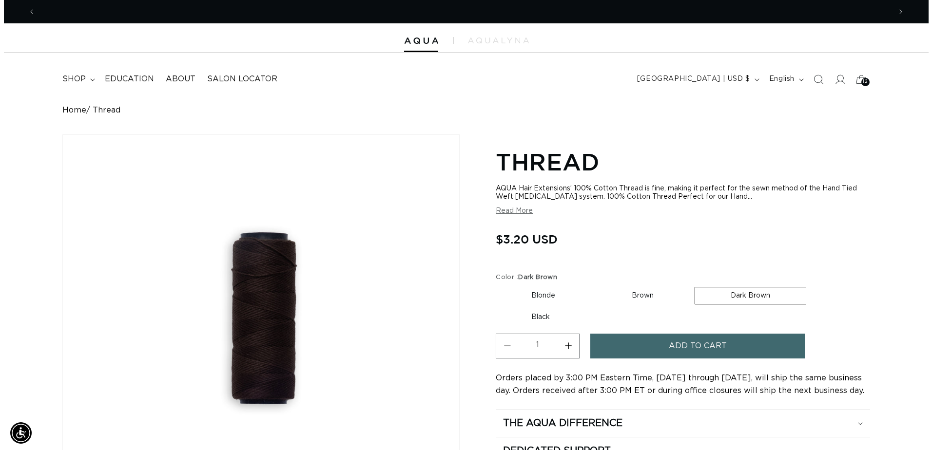
scroll to position [0, 856]
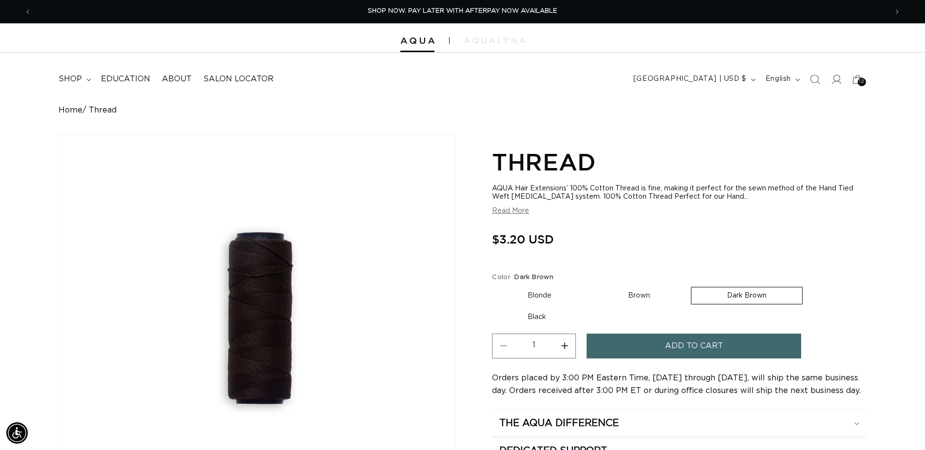
click at [566, 349] on button "Increase quantity for Thread" at bounding box center [564, 346] width 22 height 25
type input "3"
click at [642, 342] on button "Add to cart" at bounding box center [693, 346] width 214 height 25
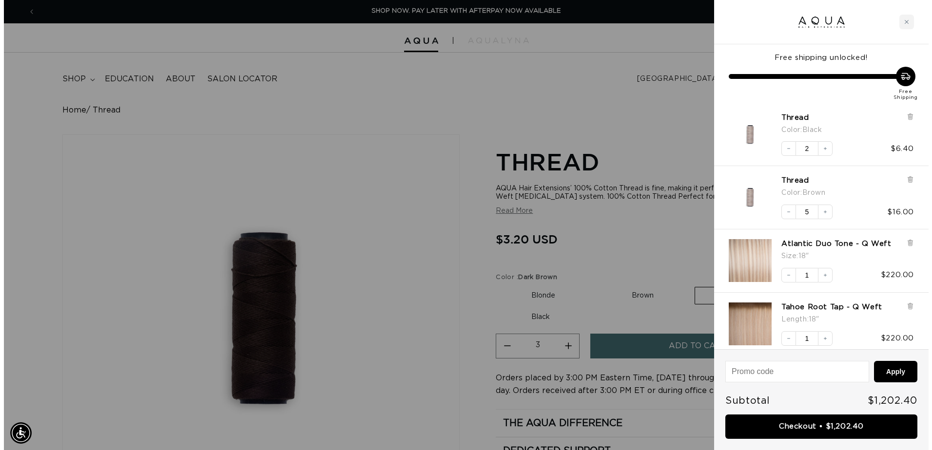
scroll to position [0, 863]
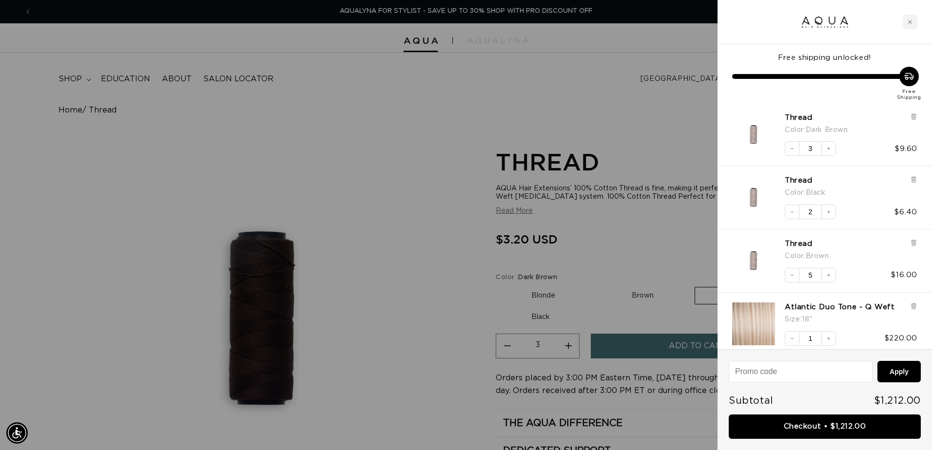
click at [608, 90] on div at bounding box center [466, 225] width 932 height 450
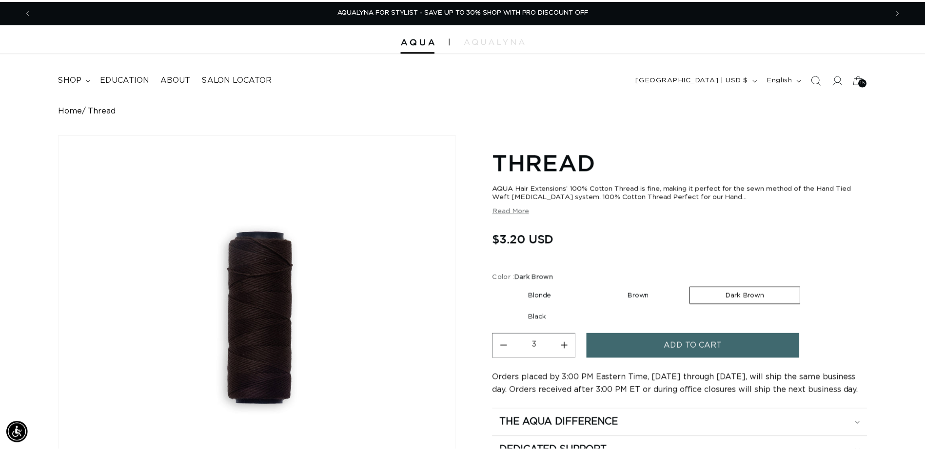
scroll to position [0, 1711]
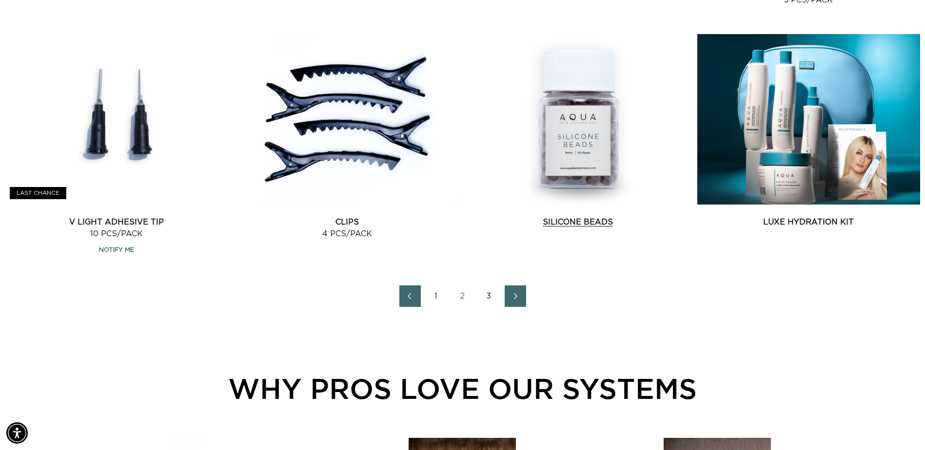
scroll to position [1316, 0]
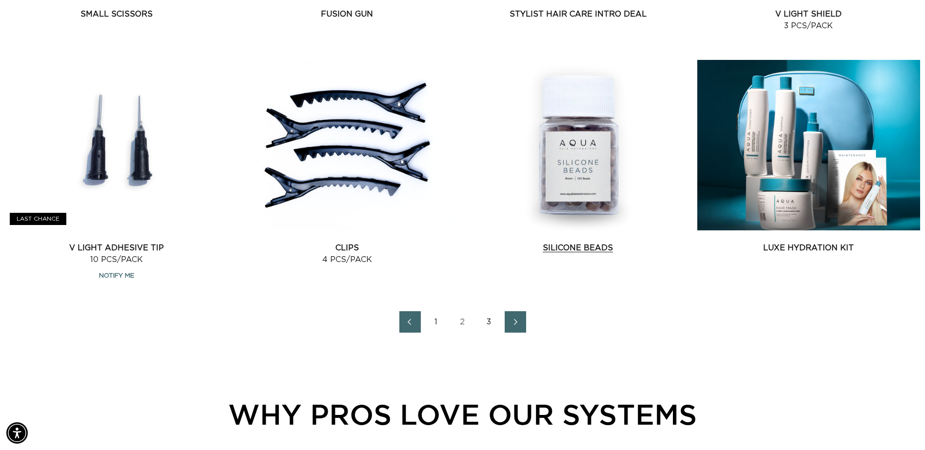
click at [588, 242] on link "Silicone Beads" at bounding box center [578, 248] width 223 height 12
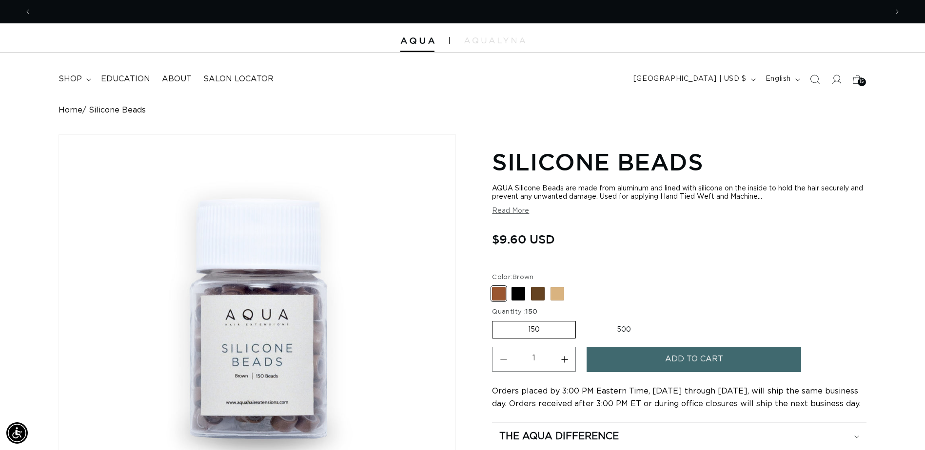
scroll to position [0, 856]
click at [620, 328] on label "500 Variant sold out or unavailable" at bounding box center [623, 330] width 85 height 17
click at [581, 320] on input "500 Variant sold out or unavailable" at bounding box center [581, 319] width 0 height 0
radio input "true"
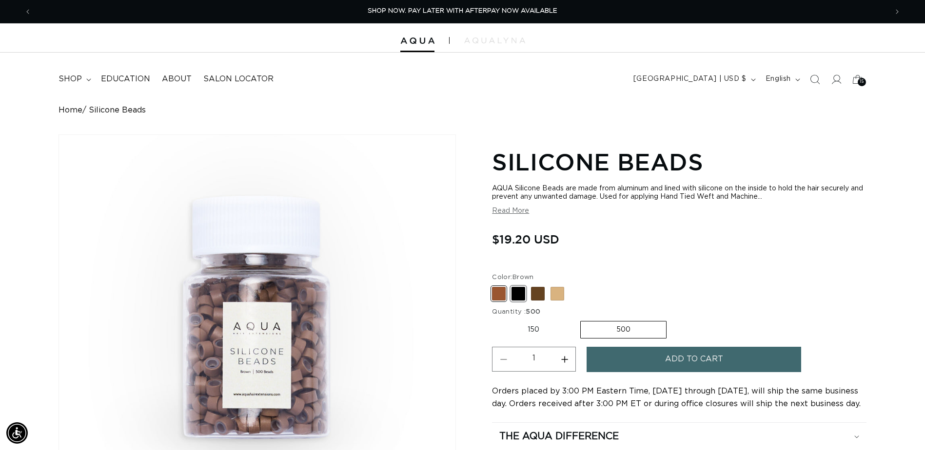
click at [513, 290] on span at bounding box center [518, 294] width 14 height 14
click at [495, 286] on input "Black Variant sold out or unavailable" at bounding box center [494, 285] width 0 height 0
radio input "true"
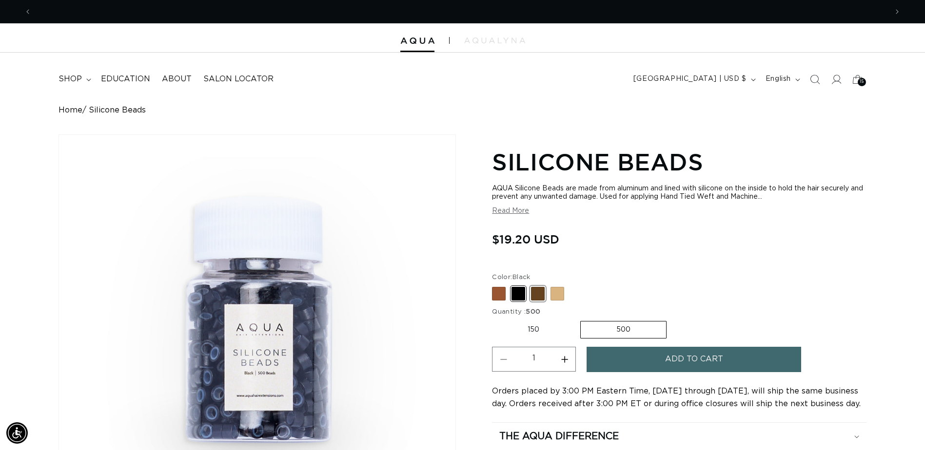
scroll to position [0, 1711]
click at [500, 289] on span at bounding box center [499, 294] width 14 height 14
click at [495, 286] on input "Brown Variant sold out or unavailable" at bounding box center [494, 285] width 0 height 0
radio input "true"
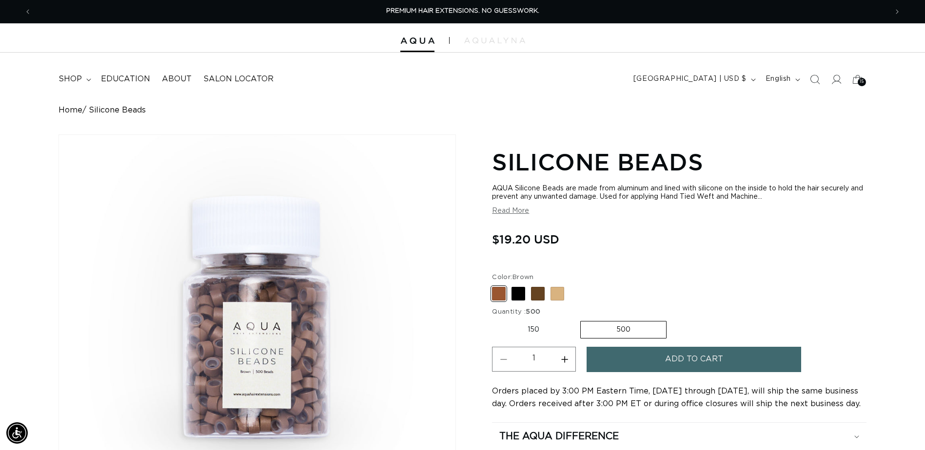
click at [565, 360] on button "Increase quantity for Silicone Beads" at bounding box center [564, 359] width 22 height 25
click at [506, 356] on button "Decrease quantity for Silicone Beads" at bounding box center [503, 359] width 22 height 25
type input "2"
click at [645, 362] on button "Add to cart" at bounding box center [693, 359] width 214 height 25
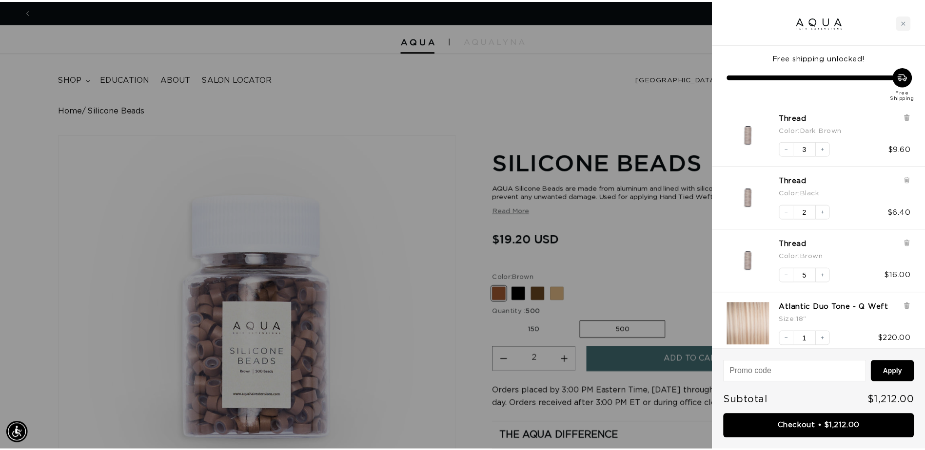
scroll to position [0, 863]
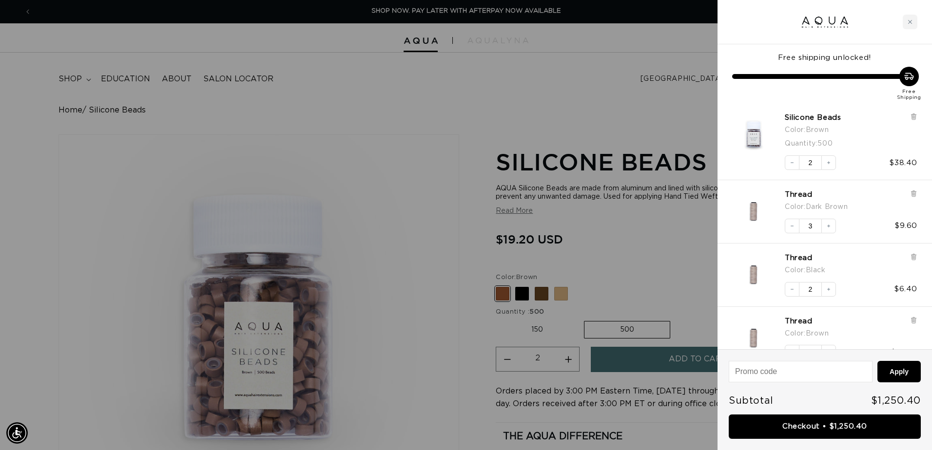
click at [537, 296] on div at bounding box center [466, 225] width 932 height 450
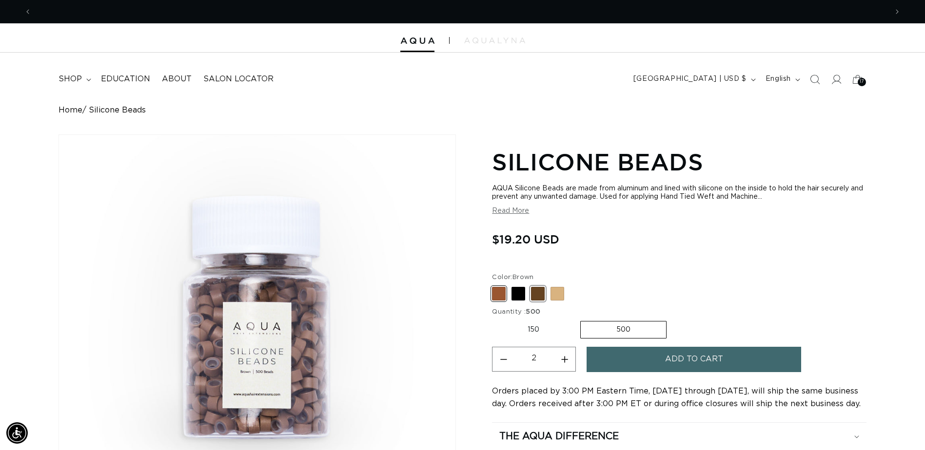
scroll to position [0, 1711]
click at [539, 294] on span at bounding box center [538, 294] width 14 height 14
click at [495, 286] on input "Dark Brown Variant sold out or unavailable" at bounding box center [494, 285] width 0 height 0
radio input "true"
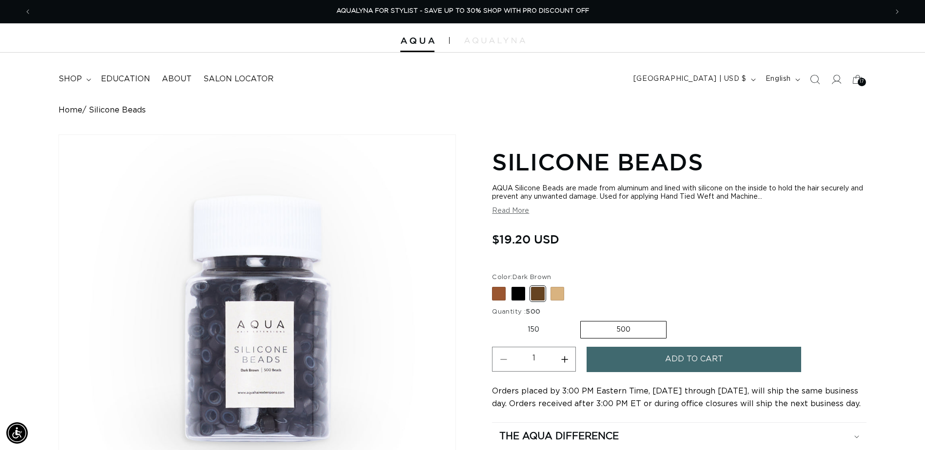
click at [561, 356] on button "Increase quantity for Silicone Beads" at bounding box center [564, 359] width 22 height 25
type input "5"
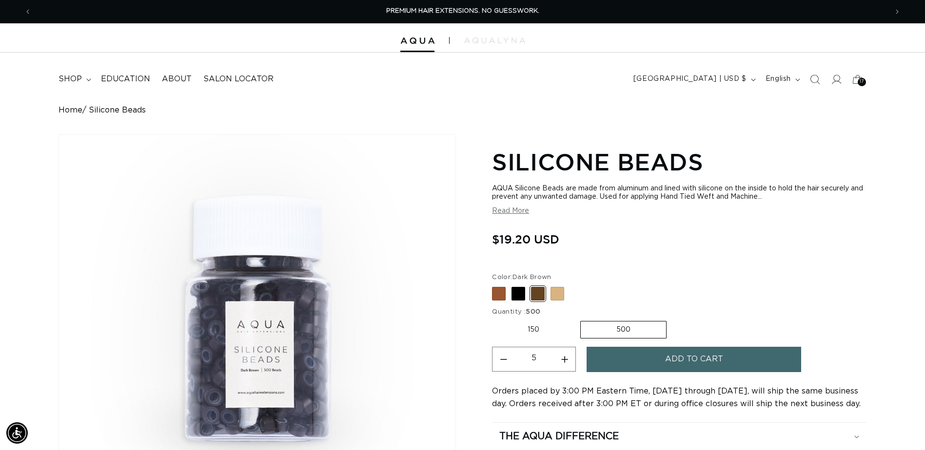
click at [638, 357] on button "Add to cart" at bounding box center [693, 359] width 214 height 25
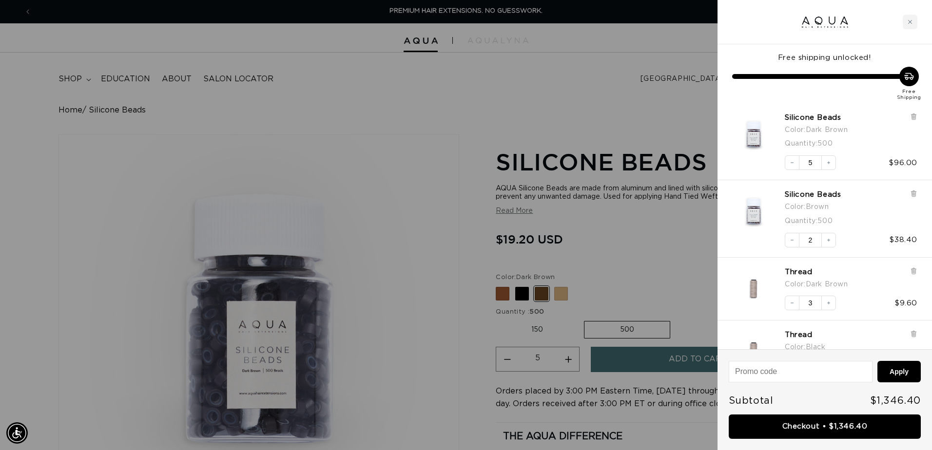
click at [600, 103] on div at bounding box center [466, 225] width 932 height 450
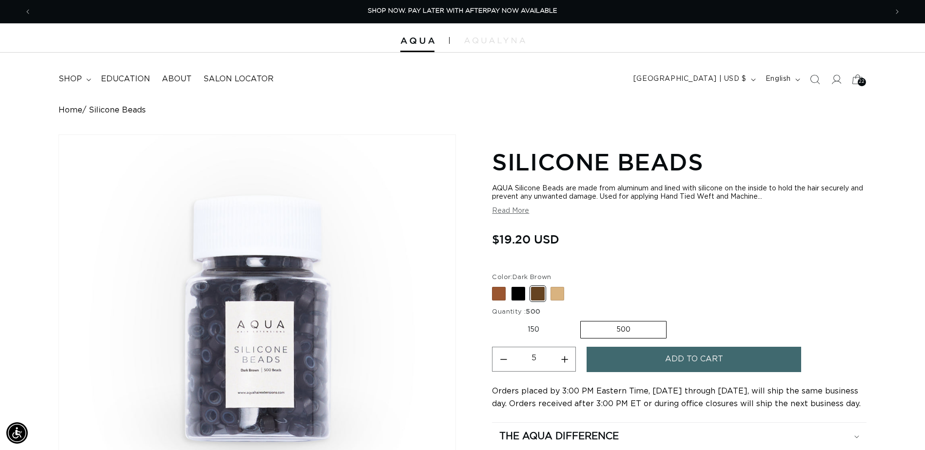
click at [858, 82] on div "22 22" at bounding box center [862, 82] width 8 height 8
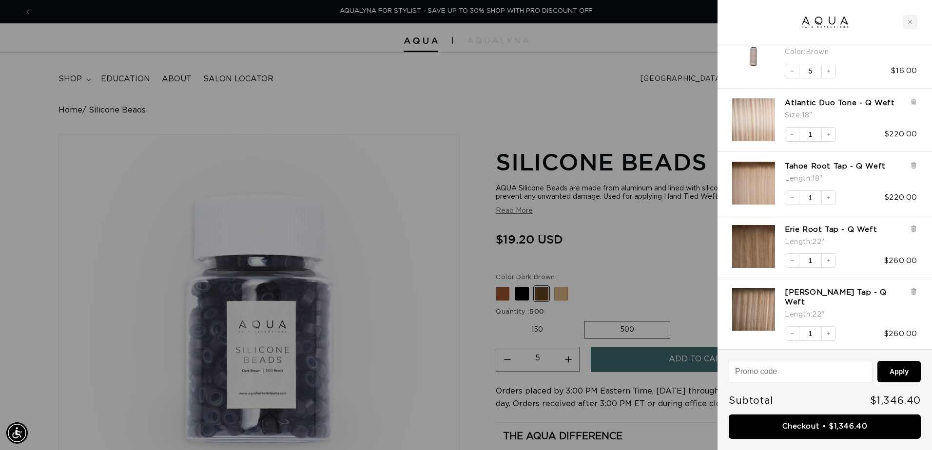
scroll to position [414, 0]
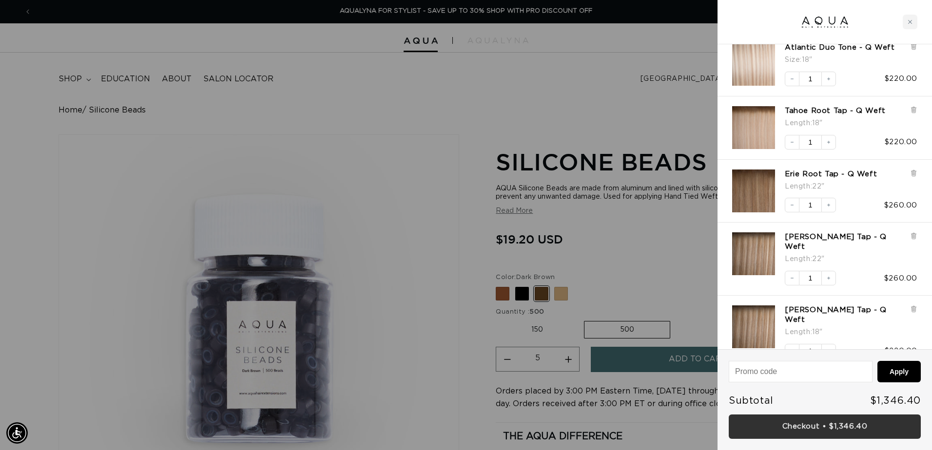
click at [844, 425] on link "Checkout • $1,346.40" at bounding box center [825, 427] width 192 height 25
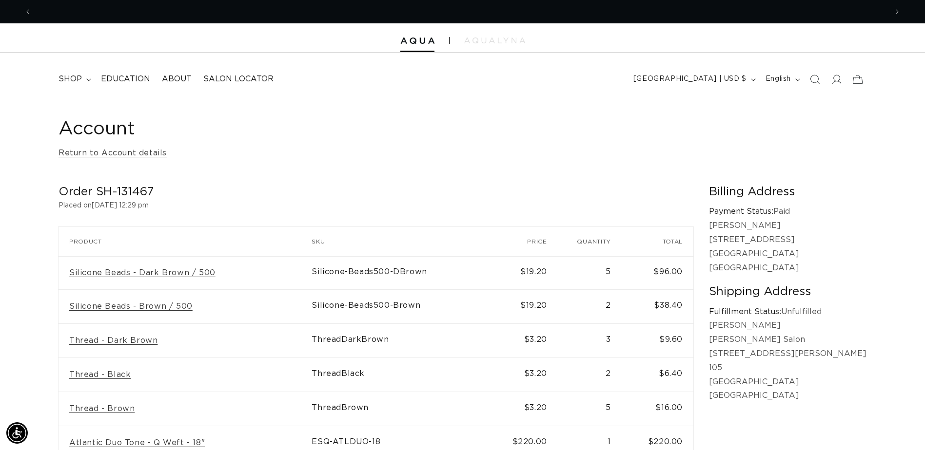
scroll to position [0, 856]
drag, startPoint x: 153, startPoint y: 187, endPoint x: 98, endPoint y: 197, distance: 55.5
click at [98, 197] on h2 "Order SH-131467" at bounding box center [375, 192] width 635 height 15
drag, startPoint x: 98, startPoint y: 197, endPoint x: 102, endPoint y: 193, distance: 5.9
copy h2 "SH-131467"
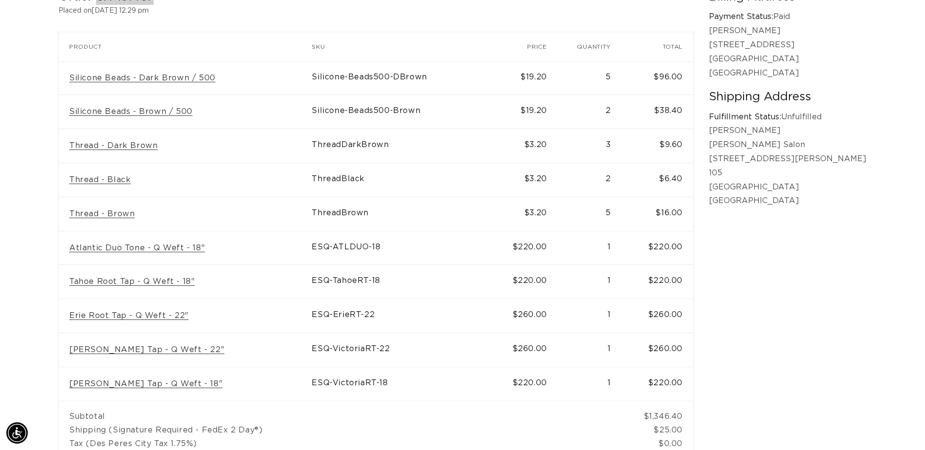
scroll to position [0, 1711]
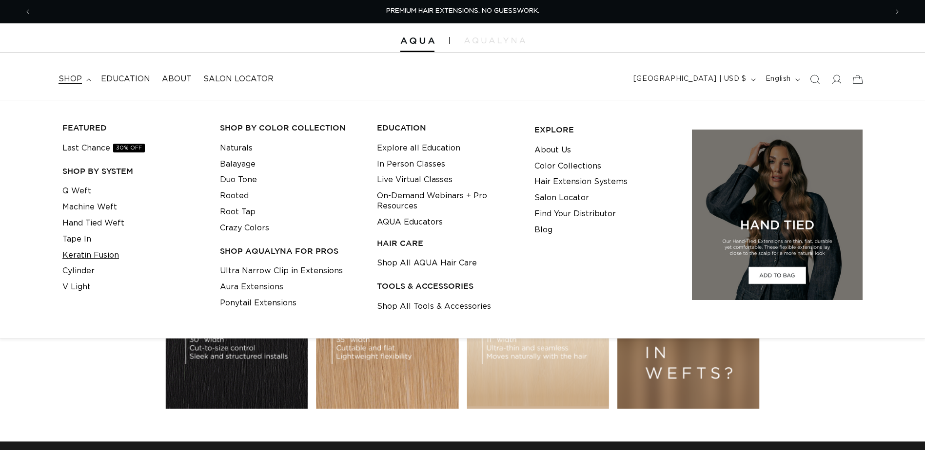
click at [82, 259] on link "Keratin Fusion" at bounding box center [90, 256] width 57 height 16
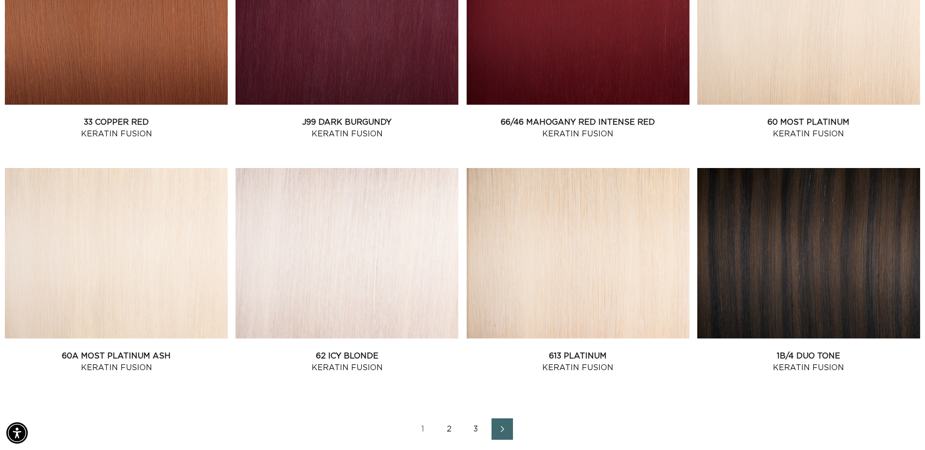
scroll to position [1170, 0]
click at [448, 428] on link "2" at bounding box center [449, 429] width 21 height 21
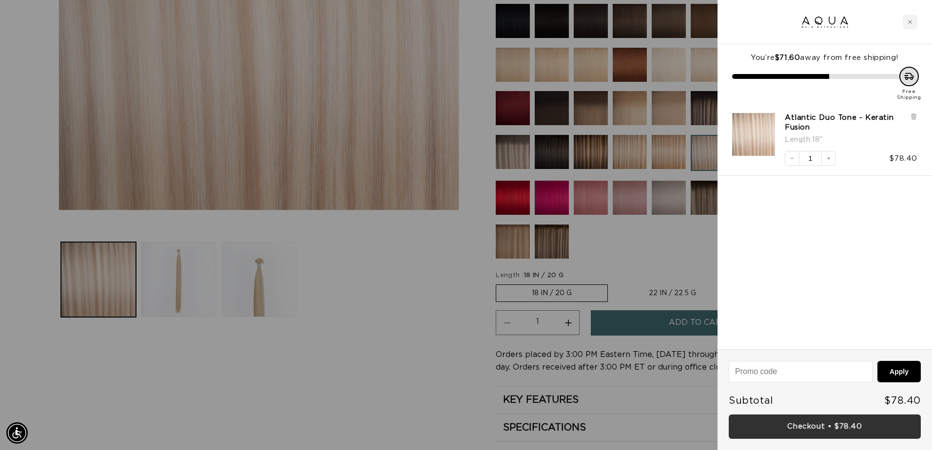
click at [816, 424] on link "Checkout • $78.40" at bounding box center [825, 427] width 192 height 25
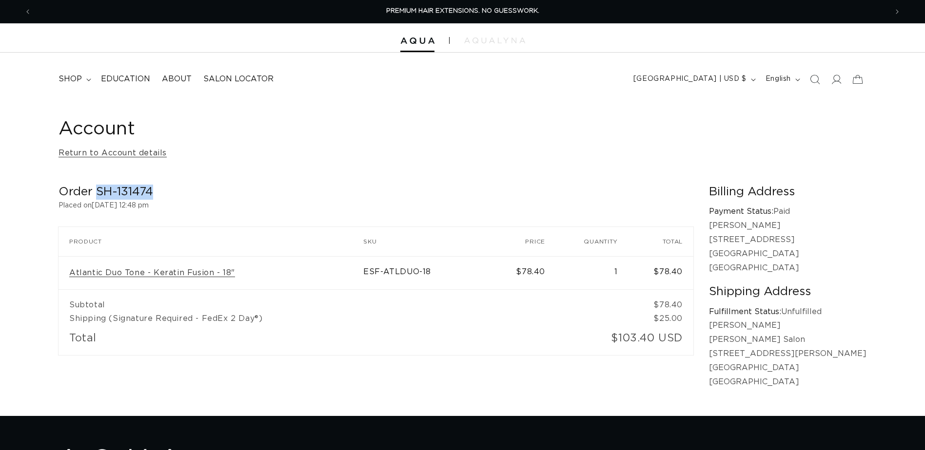
click at [96, 194] on h2 "Order SH-131474" at bounding box center [375, 192] width 635 height 15
click at [155, 186] on h2 "Order SH-131474" at bounding box center [375, 192] width 635 height 15
drag, startPoint x: 153, startPoint y: 191, endPoint x: 99, endPoint y: 198, distance: 54.6
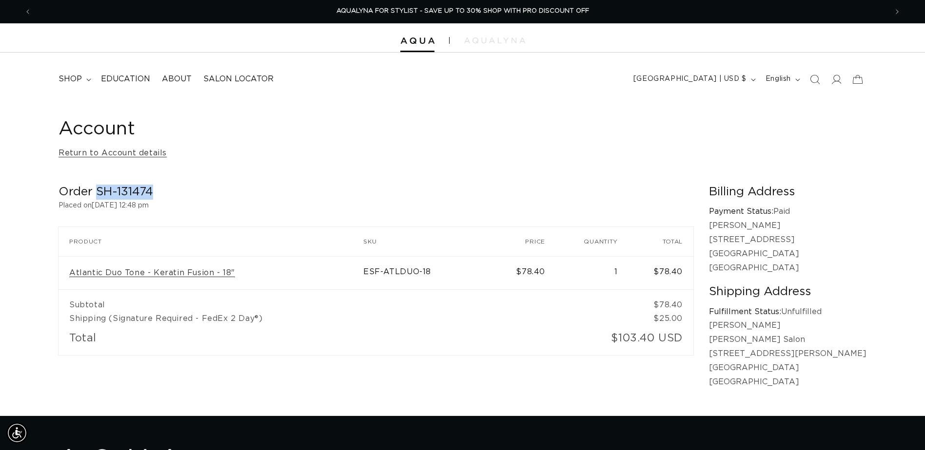
click at [99, 198] on h2 "Order SH-131474" at bounding box center [375, 192] width 635 height 15
copy h2 "SH-131474"
